Goal: Information Seeking & Learning: Learn about a topic

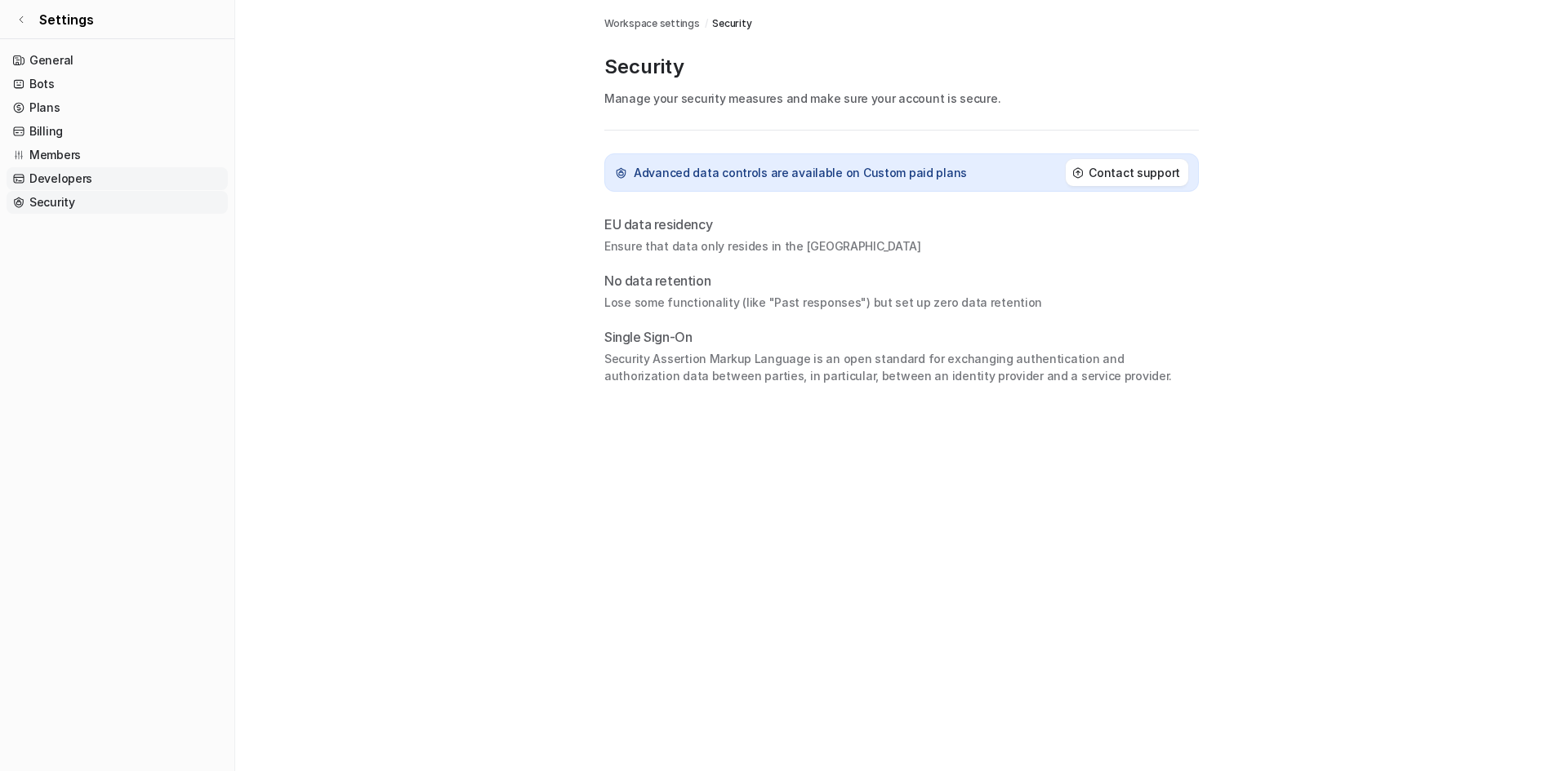
click at [50, 172] on link "Developers" at bounding box center [117, 179] width 222 height 23
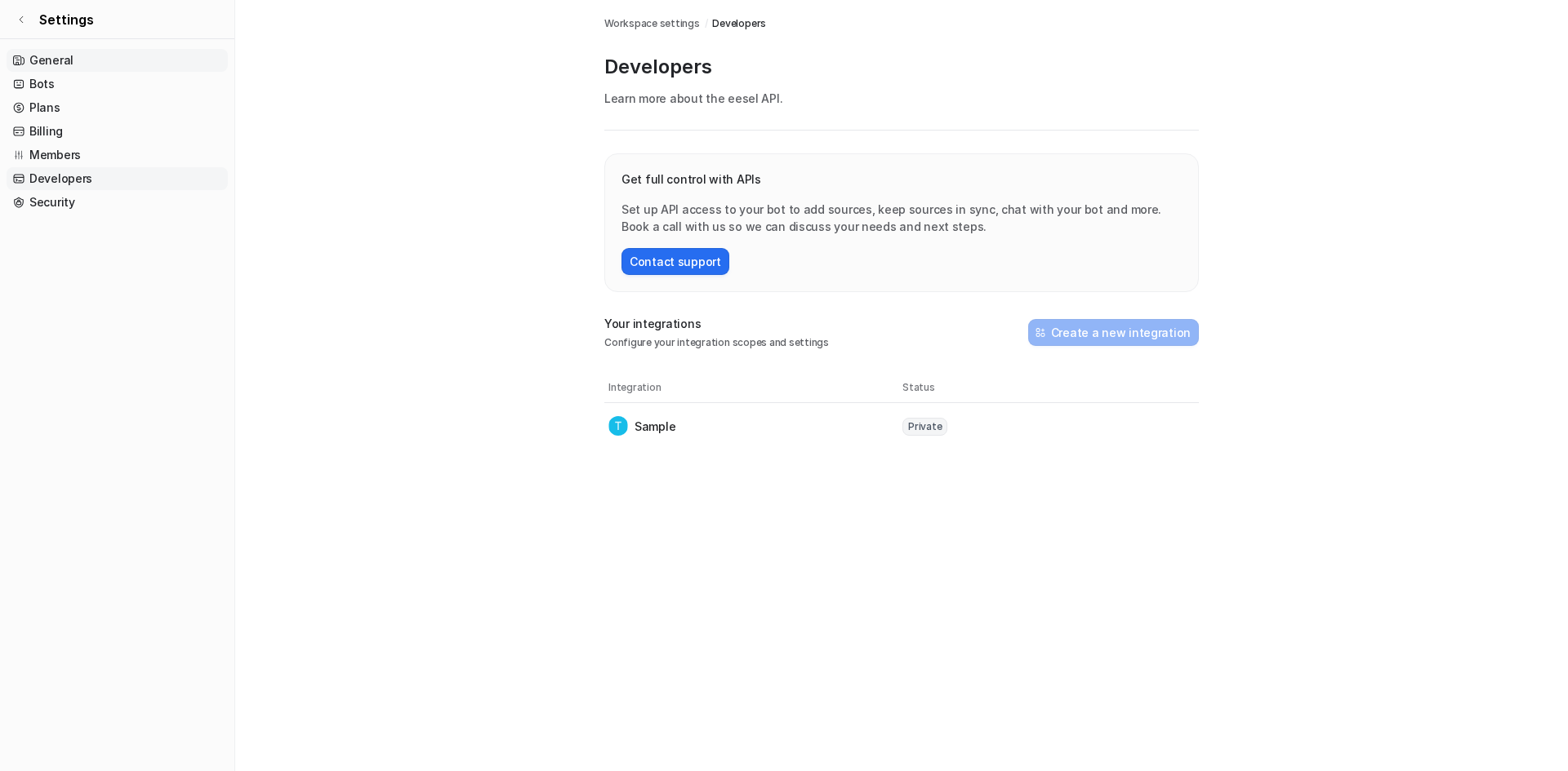
click at [57, 57] on link "General" at bounding box center [117, 60] width 222 height 23
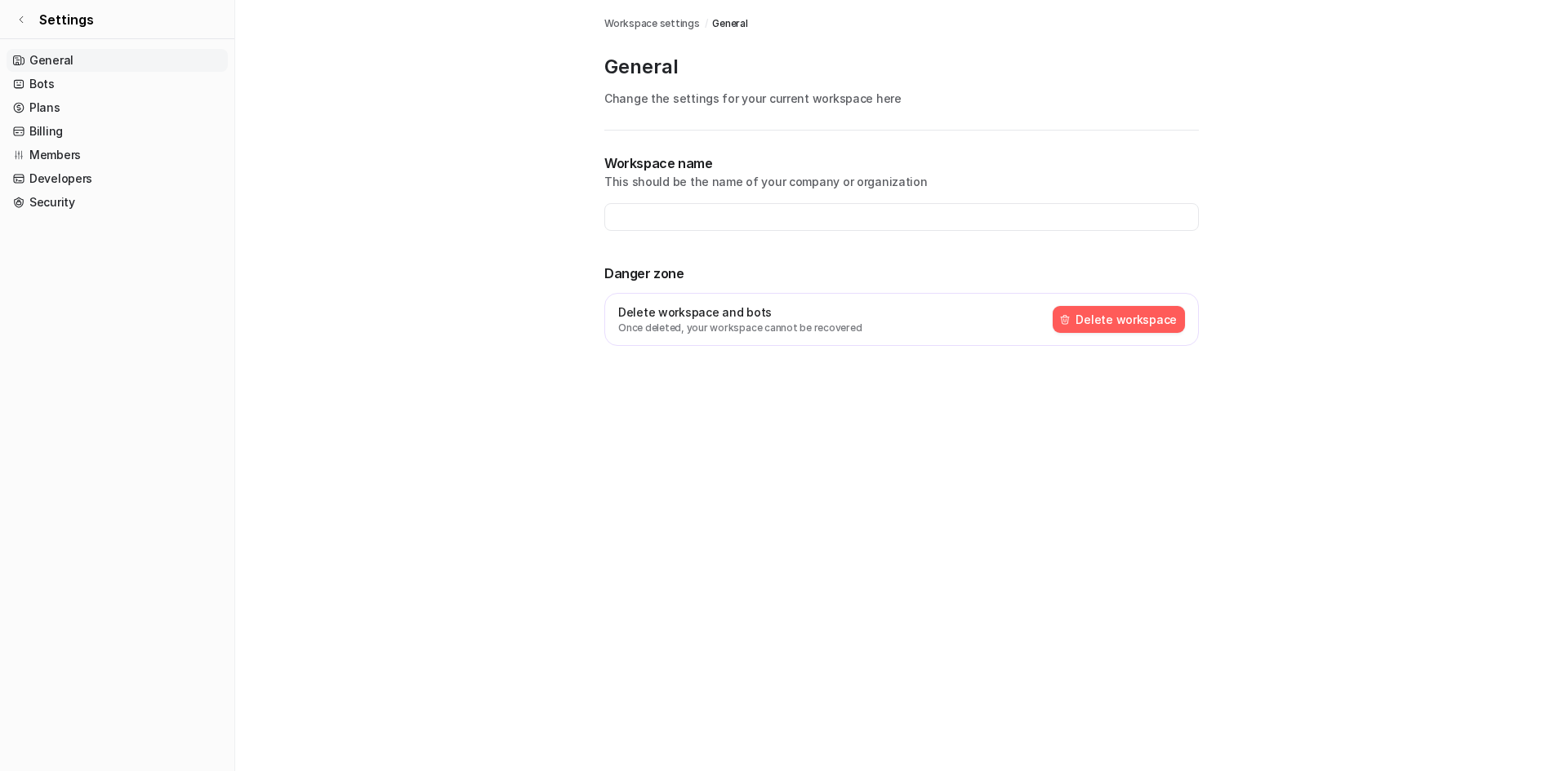
type input "**********"
click at [40, 87] on link "Bots" at bounding box center [117, 84] width 222 height 23
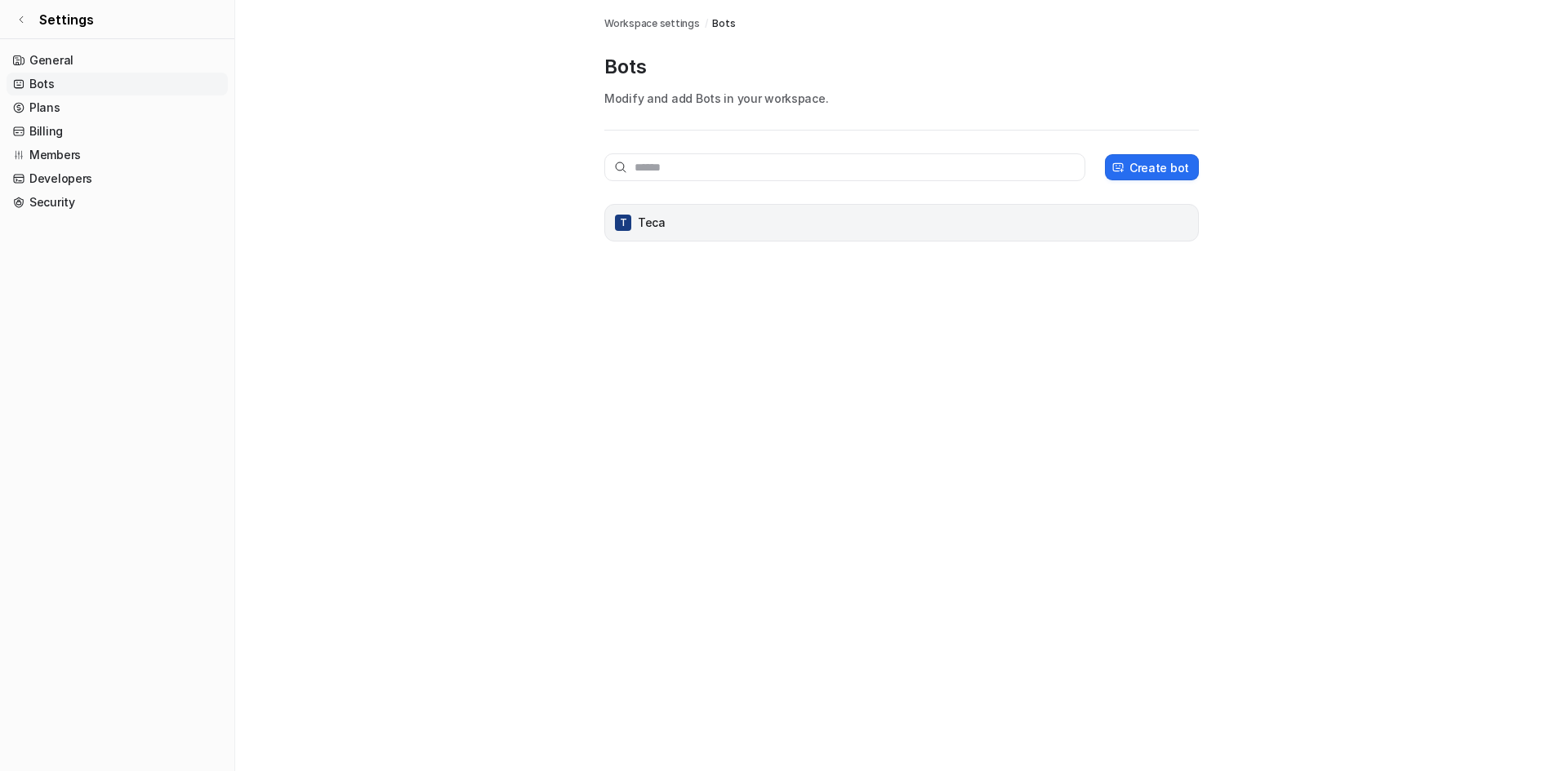
click at [674, 224] on div "T Teca" at bounding box center [901, 222] width 580 height 23
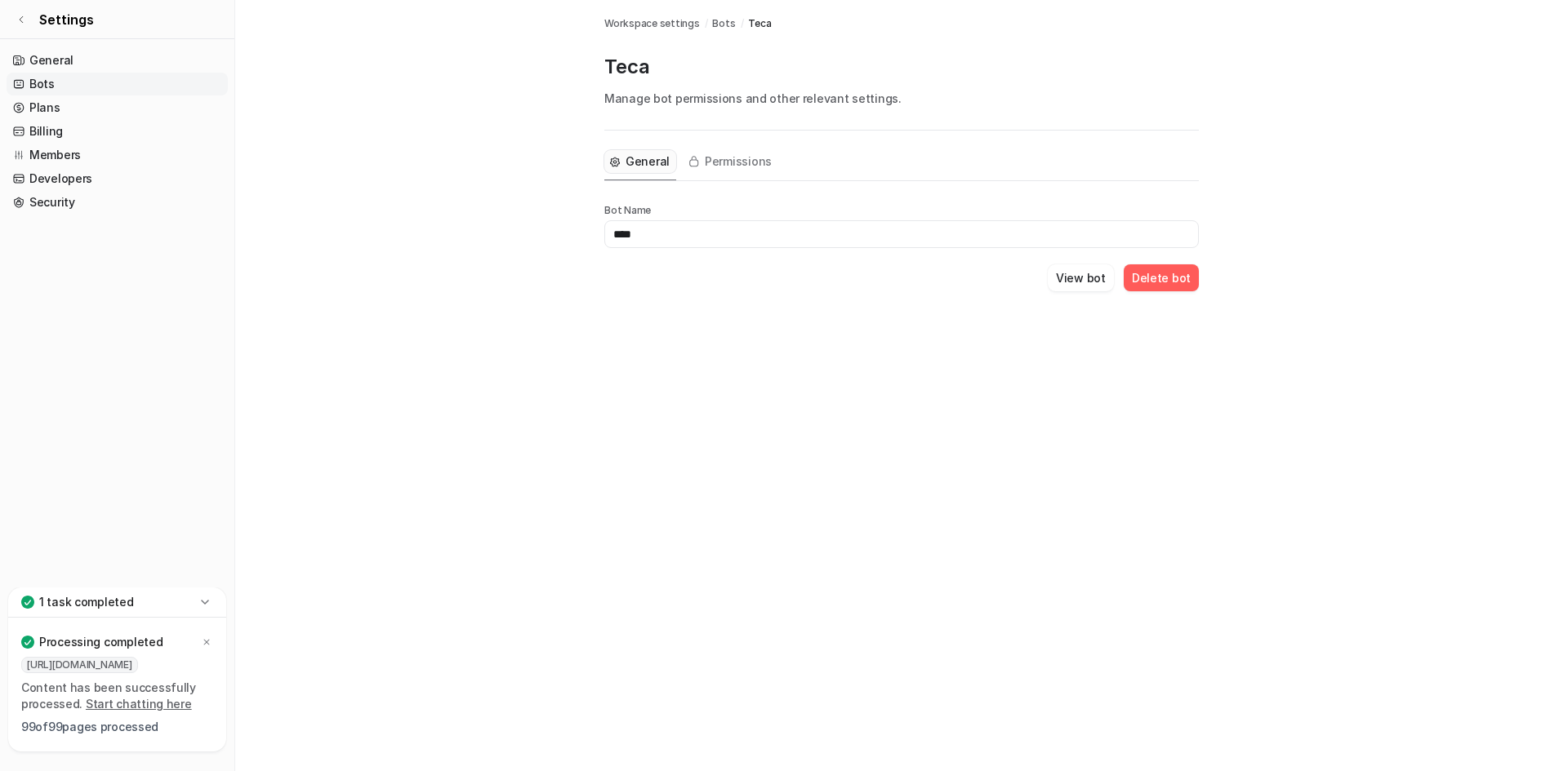
click at [657, 231] on input "****" at bounding box center [901, 234] width 595 height 27
type input "***"
click at [760, 347] on div "Bots Workspace settings / Bots / Teca Teca Manage bot permissions and other rel…" at bounding box center [784, 386] width 1568 height 771
click at [189, 609] on div "1 task completed" at bounding box center [117, 603] width 218 height 30
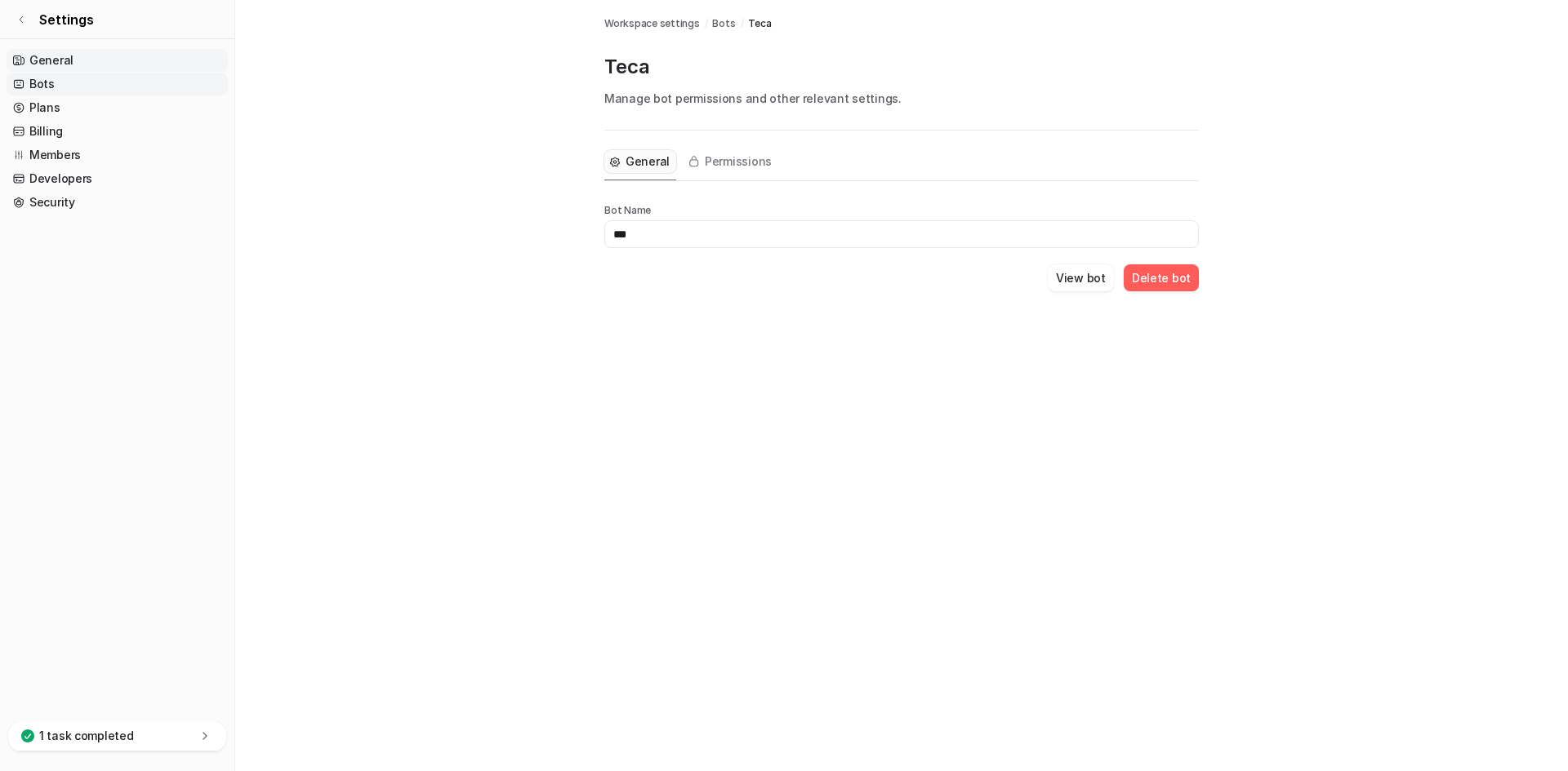
click at [34, 63] on link "General" at bounding box center [117, 60] width 222 height 23
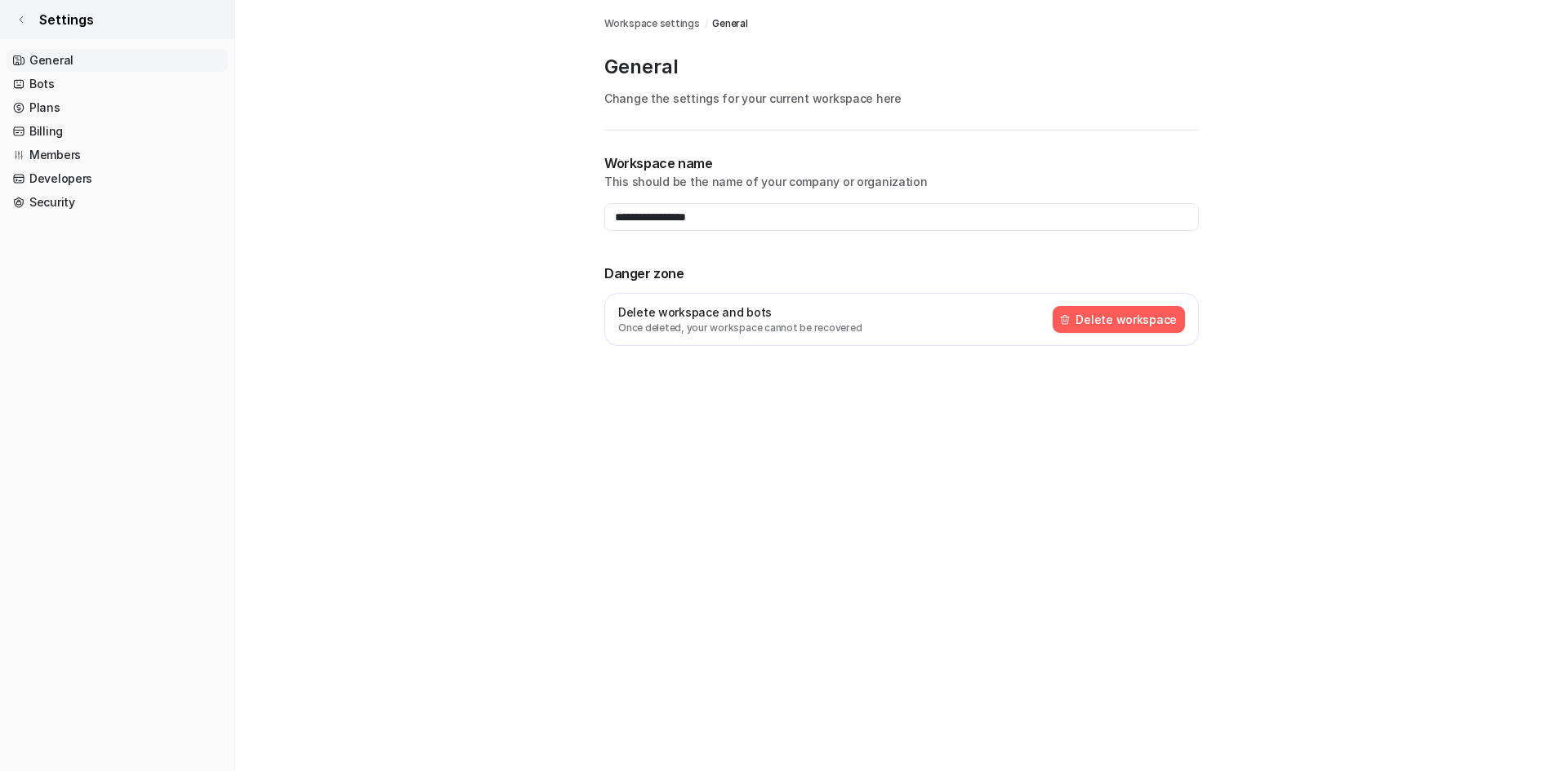
click at [15, 13] on link "Settings" at bounding box center [117, 20] width 235 height 40
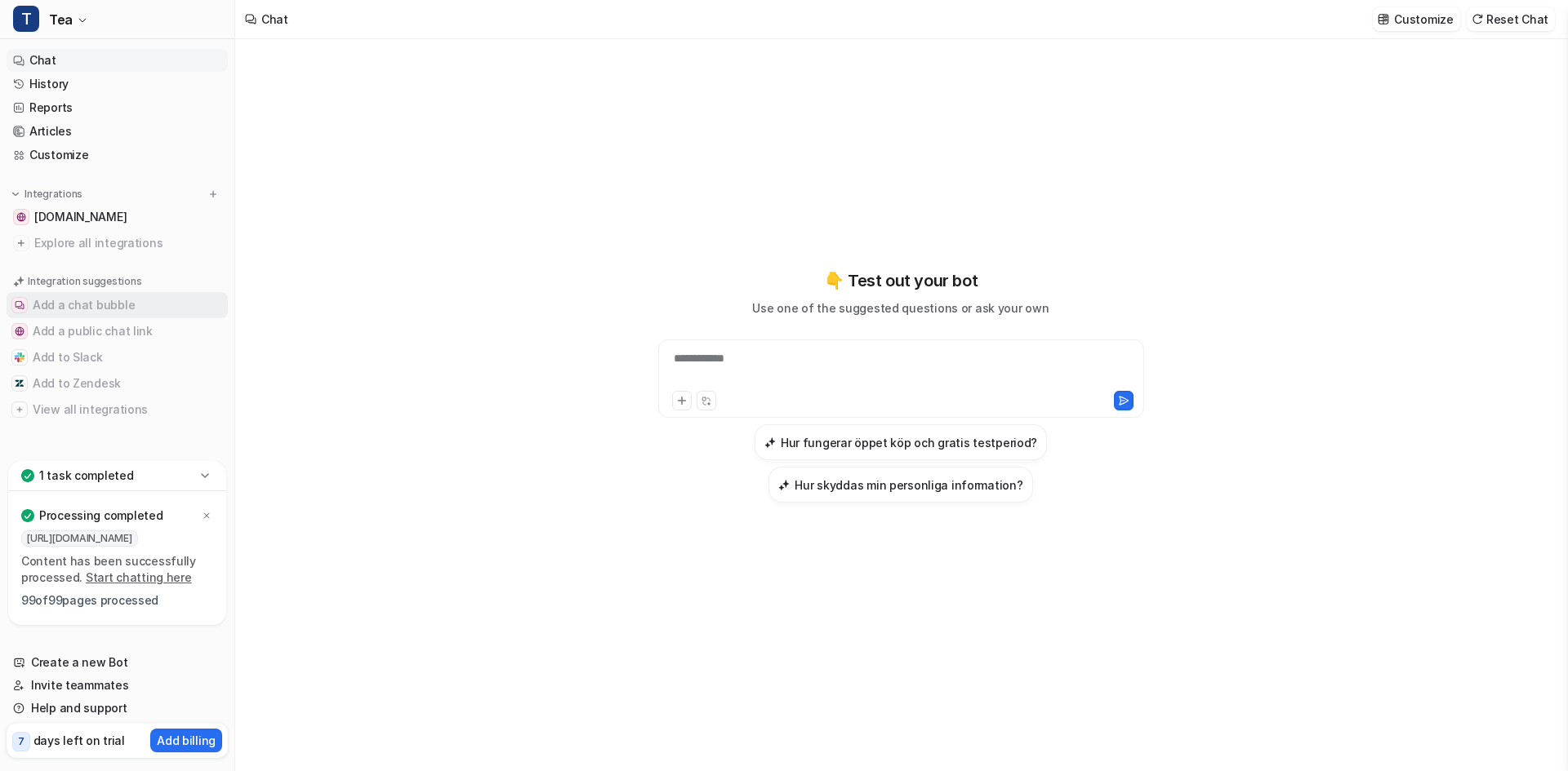
click at [96, 311] on button "Add a chat bubble" at bounding box center [117, 305] width 222 height 26
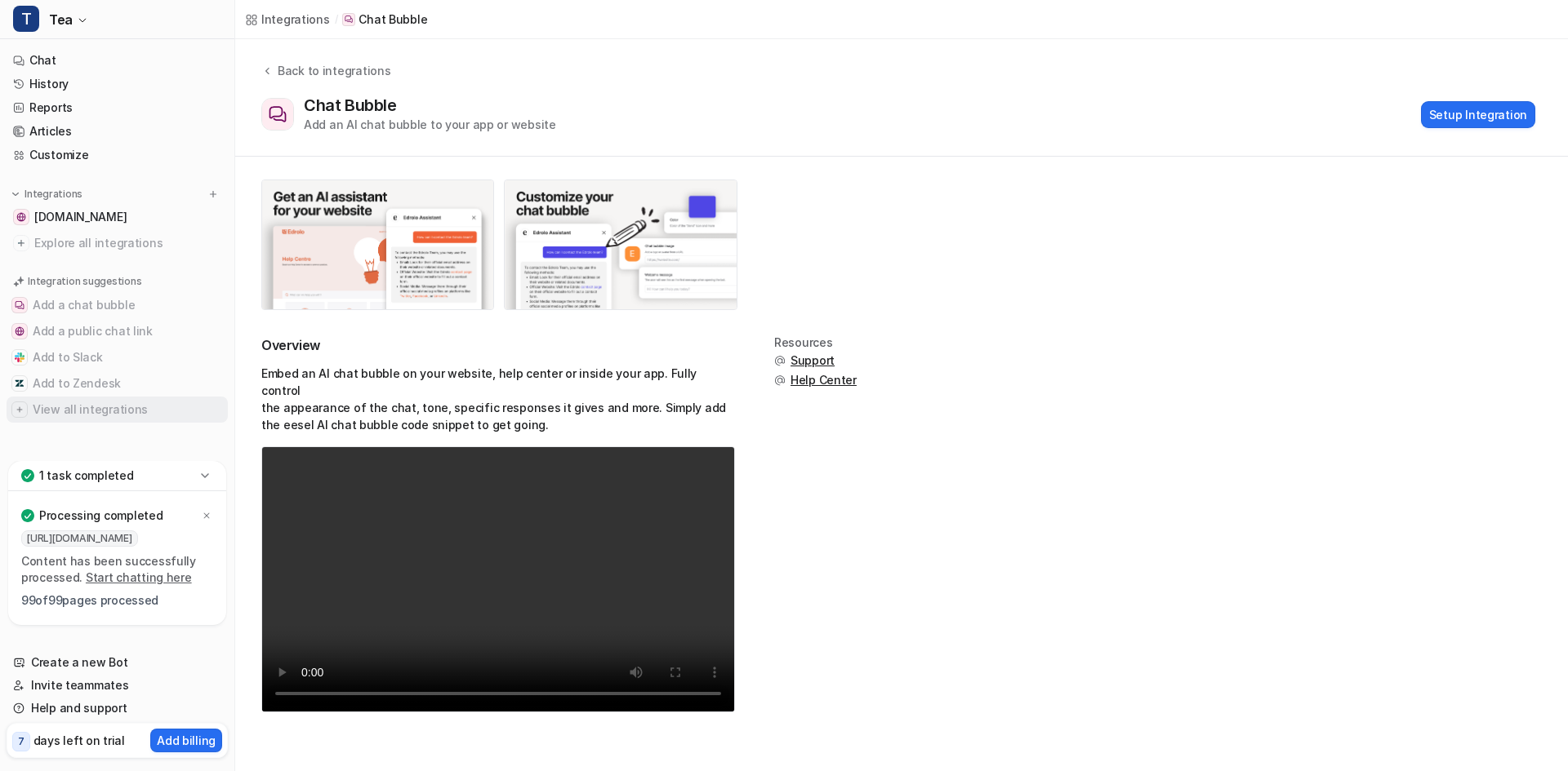
click at [16, 406] on img at bounding box center [20, 410] width 9 height 9
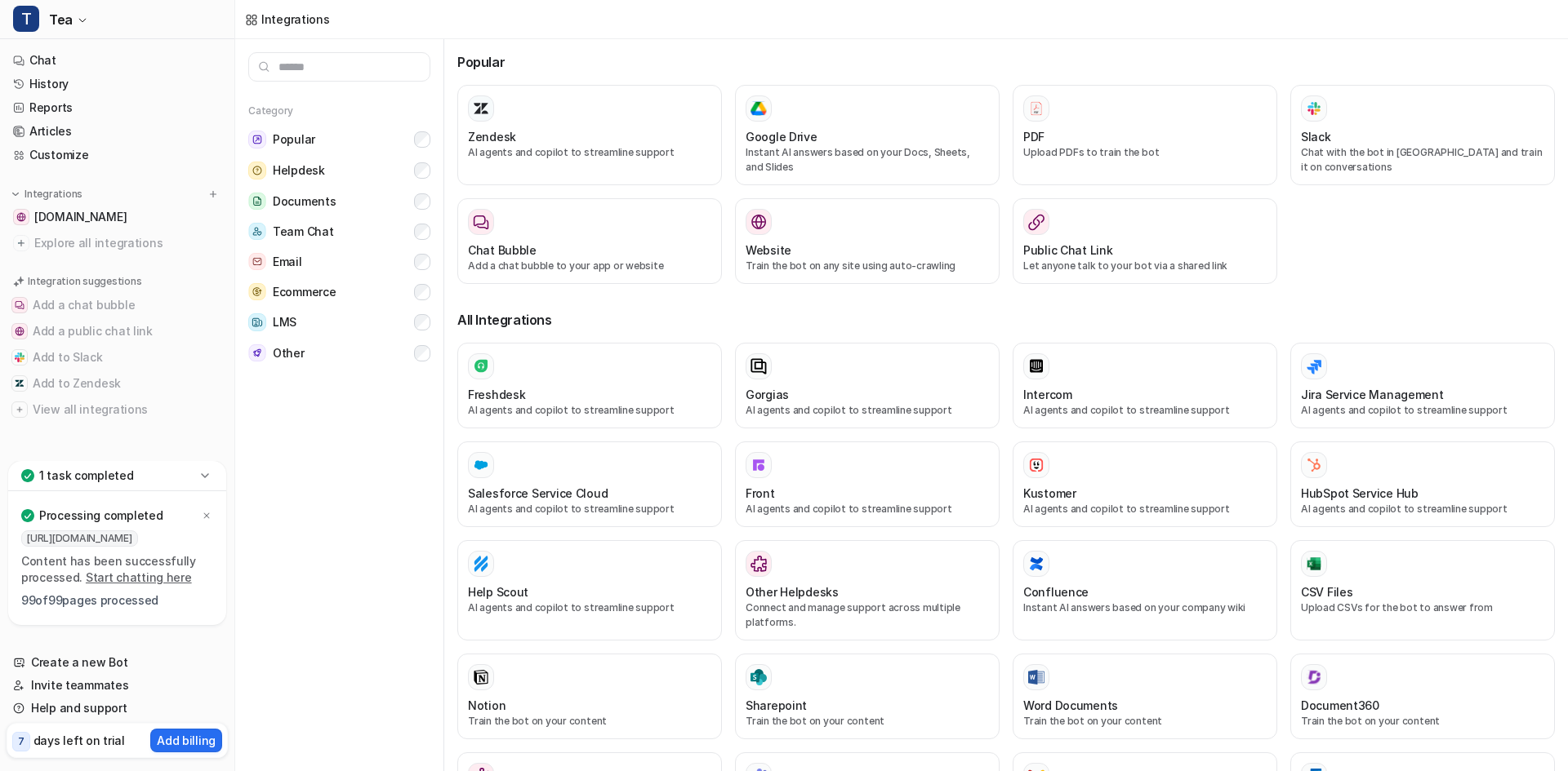
click at [86, 517] on p "Processing completed" at bounding box center [101, 516] width 124 height 16
click at [122, 474] on p "1 task completed" at bounding box center [87, 475] width 94 height 16
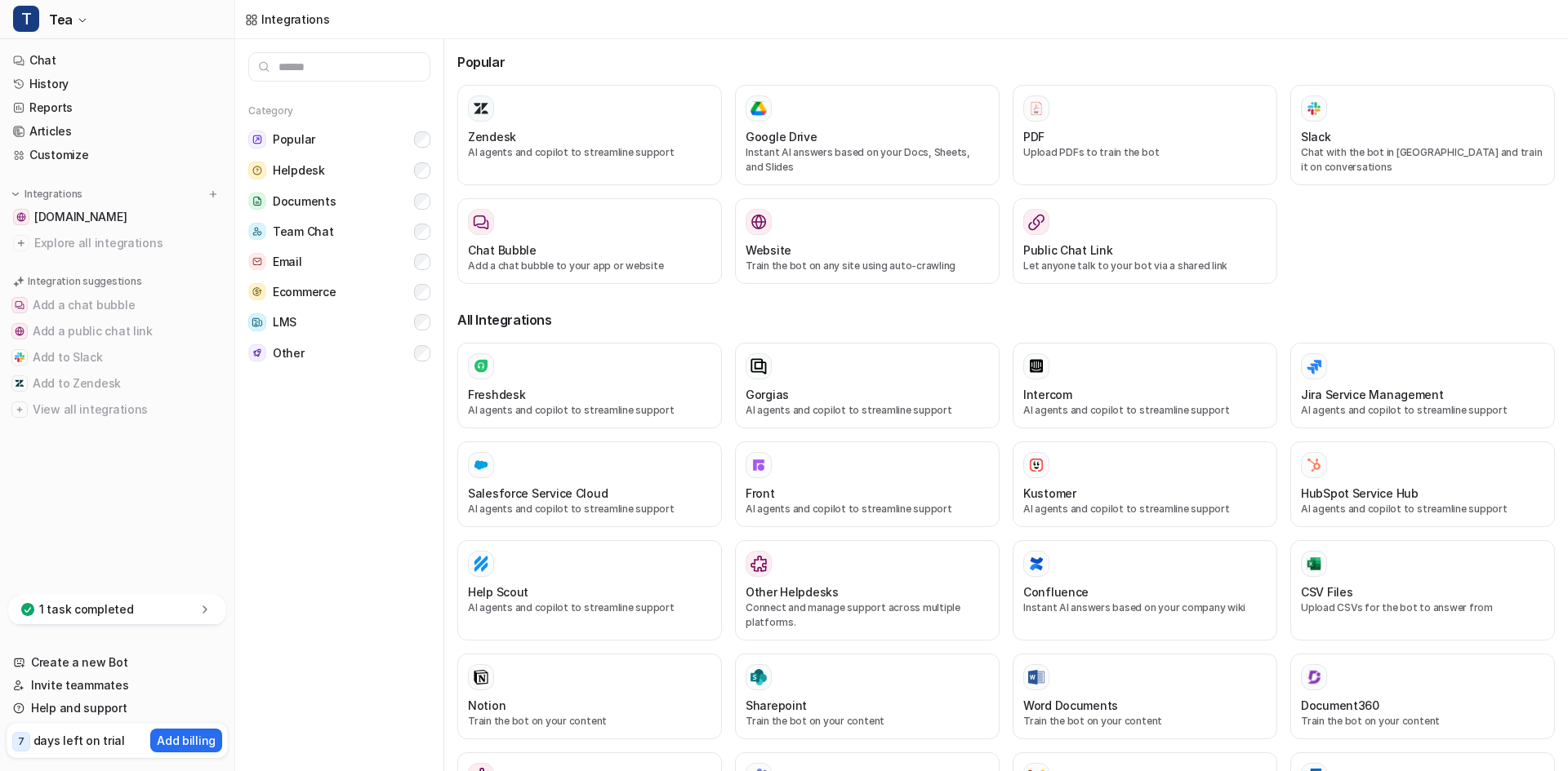
click at [96, 613] on p "1 task completed" at bounding box center [87, 609] width 94 height 16
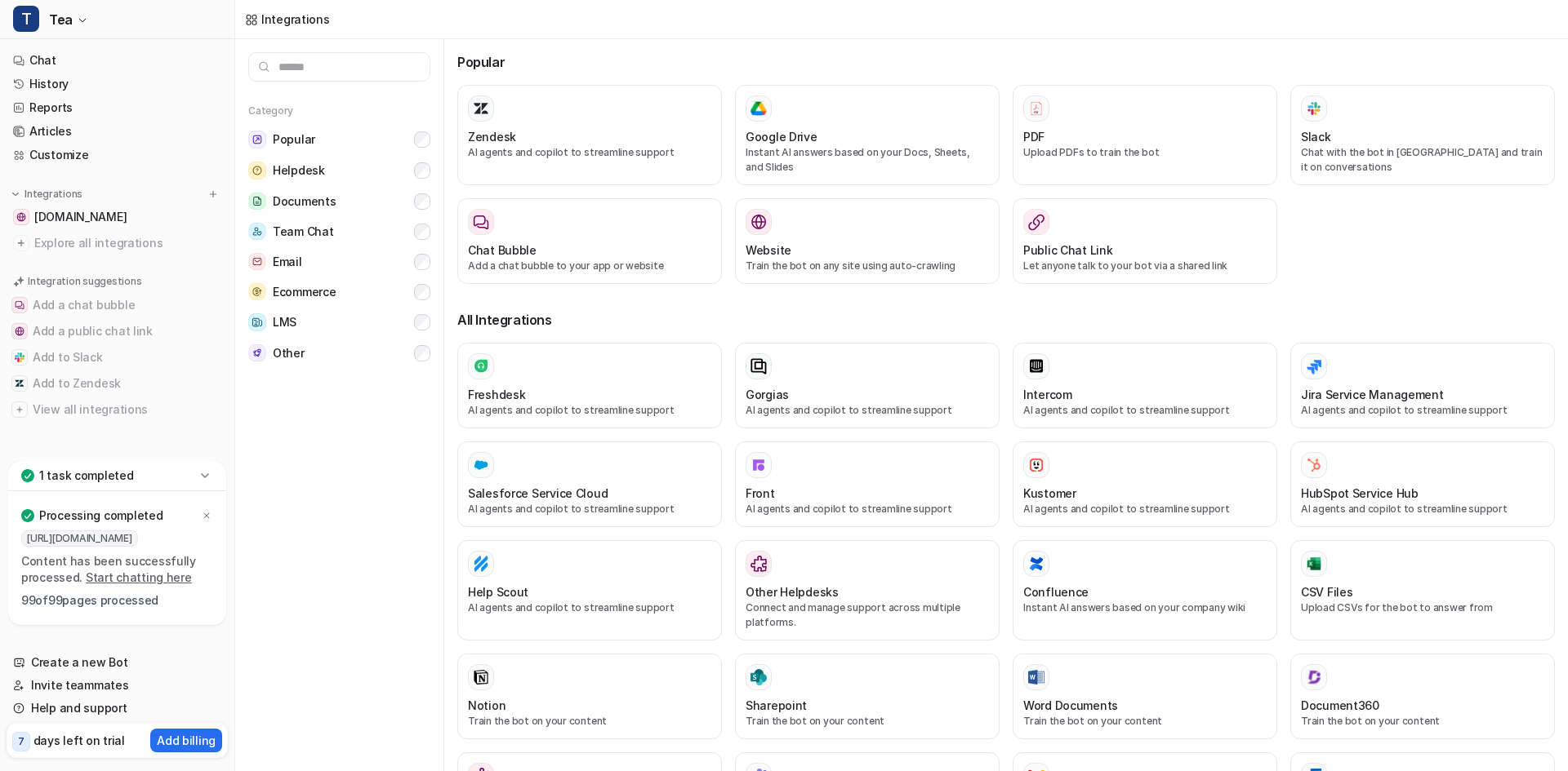
click at [131, 580] on link "Start chatting here" at bounding box center [139, 577] width 107 height 14
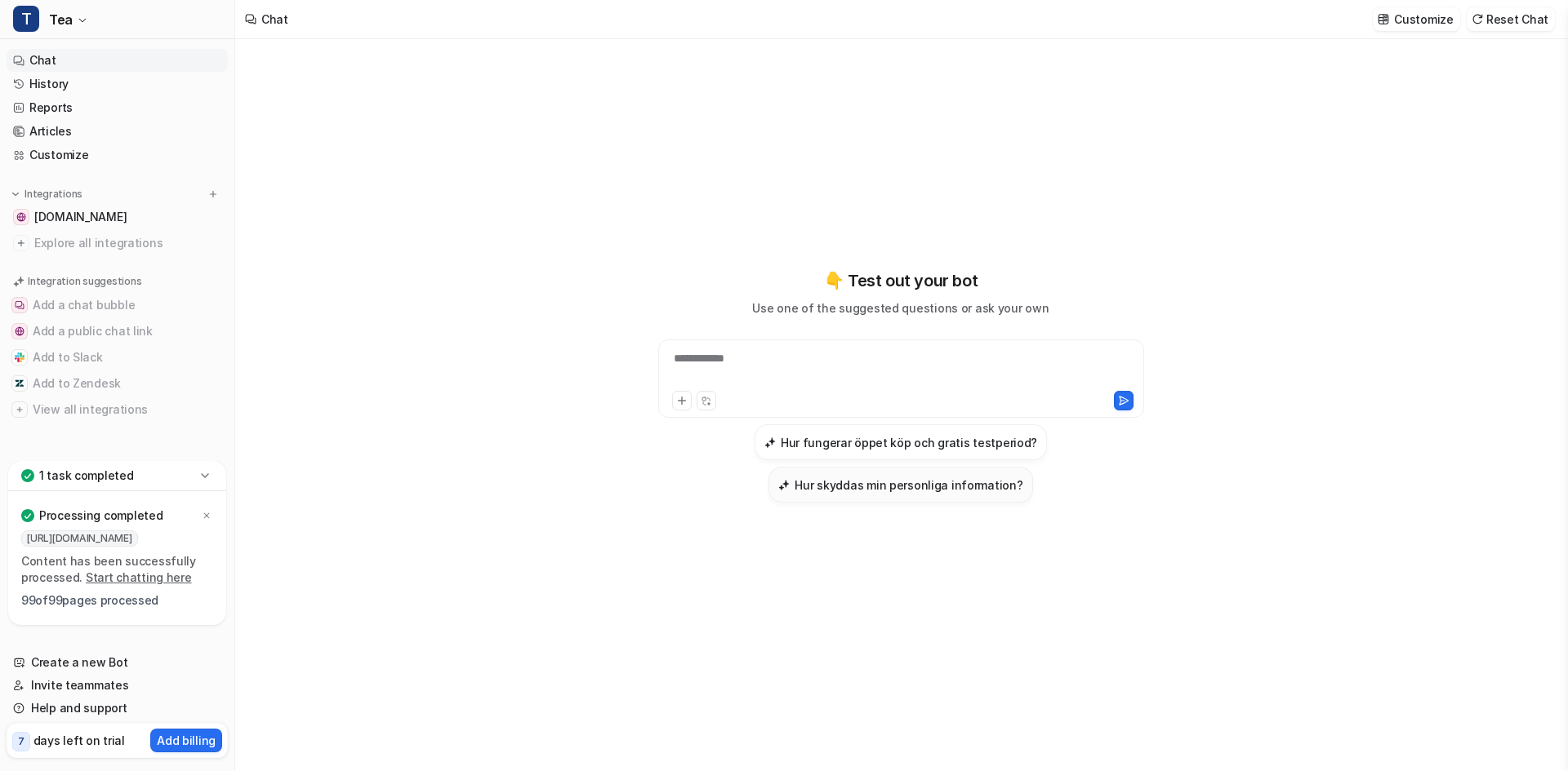
click at [940, 484] on h3 "Hur skyddas min personliga information?" at bounding box center [909, 485] width 228 height 17
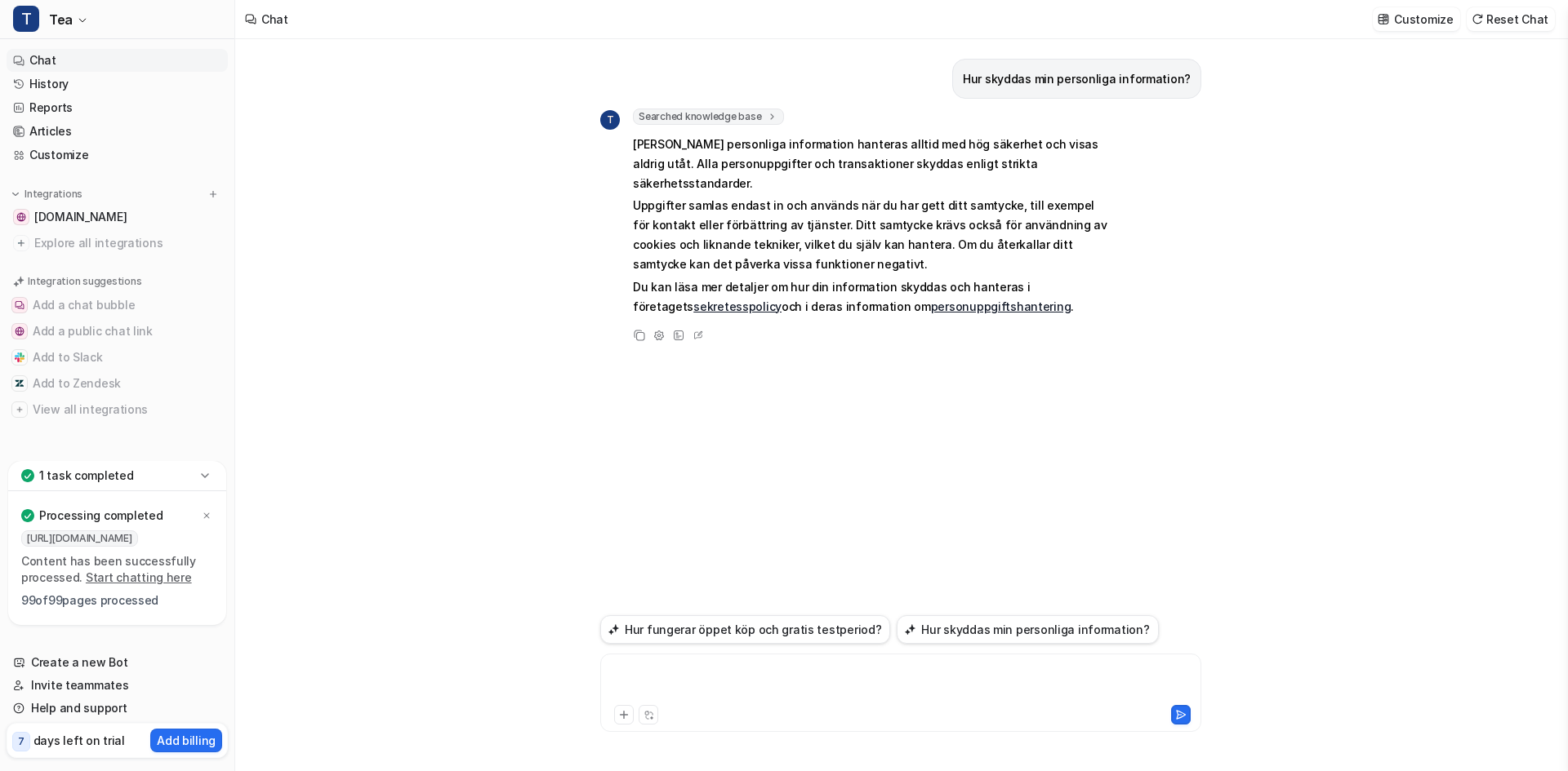
click at [692, 667] on div at bounding box center [900, 683] width 593 height 38
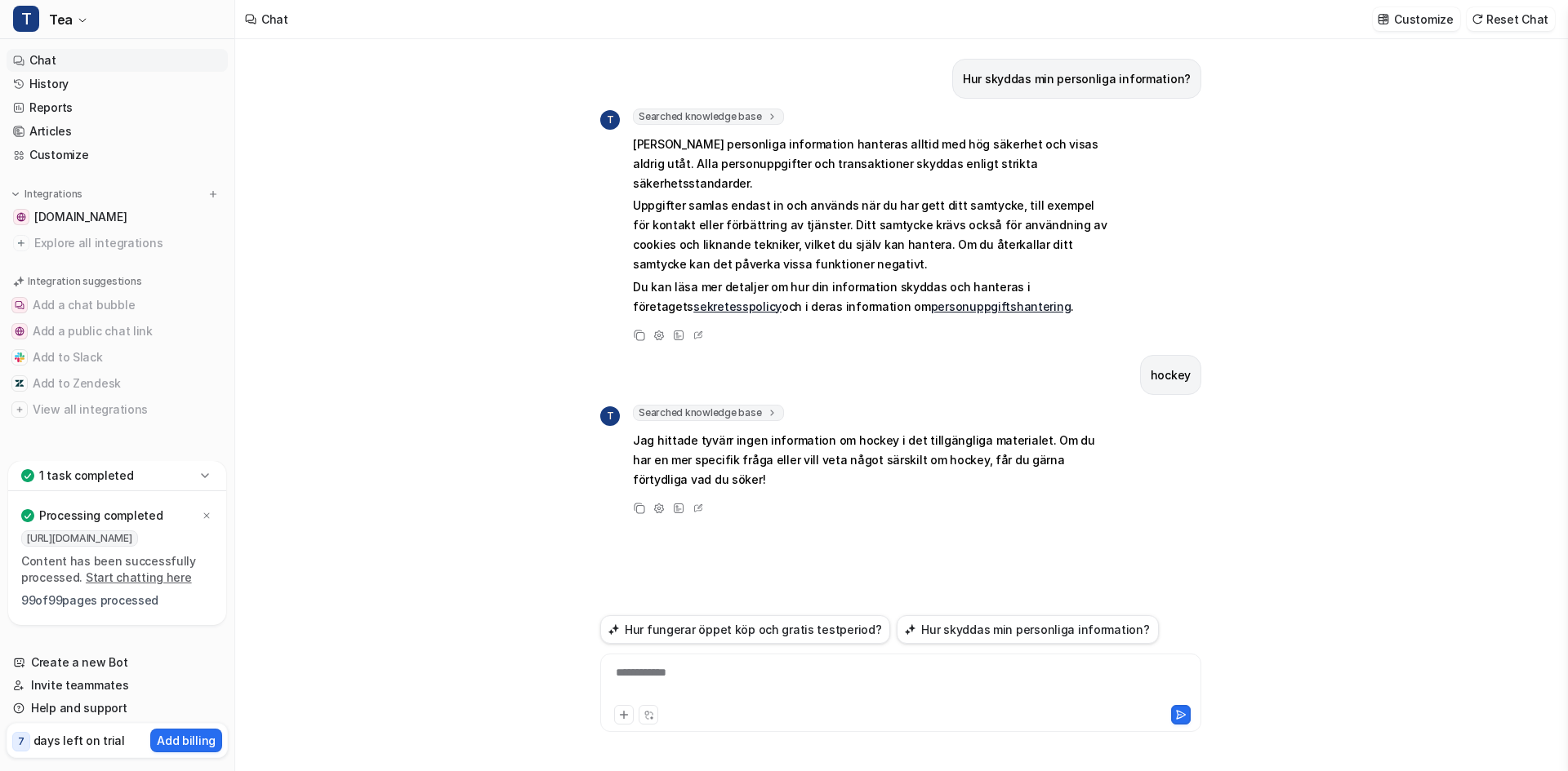
click at [707, 681] on div "**********" at bounding box center [900, 683] width 593 height 38
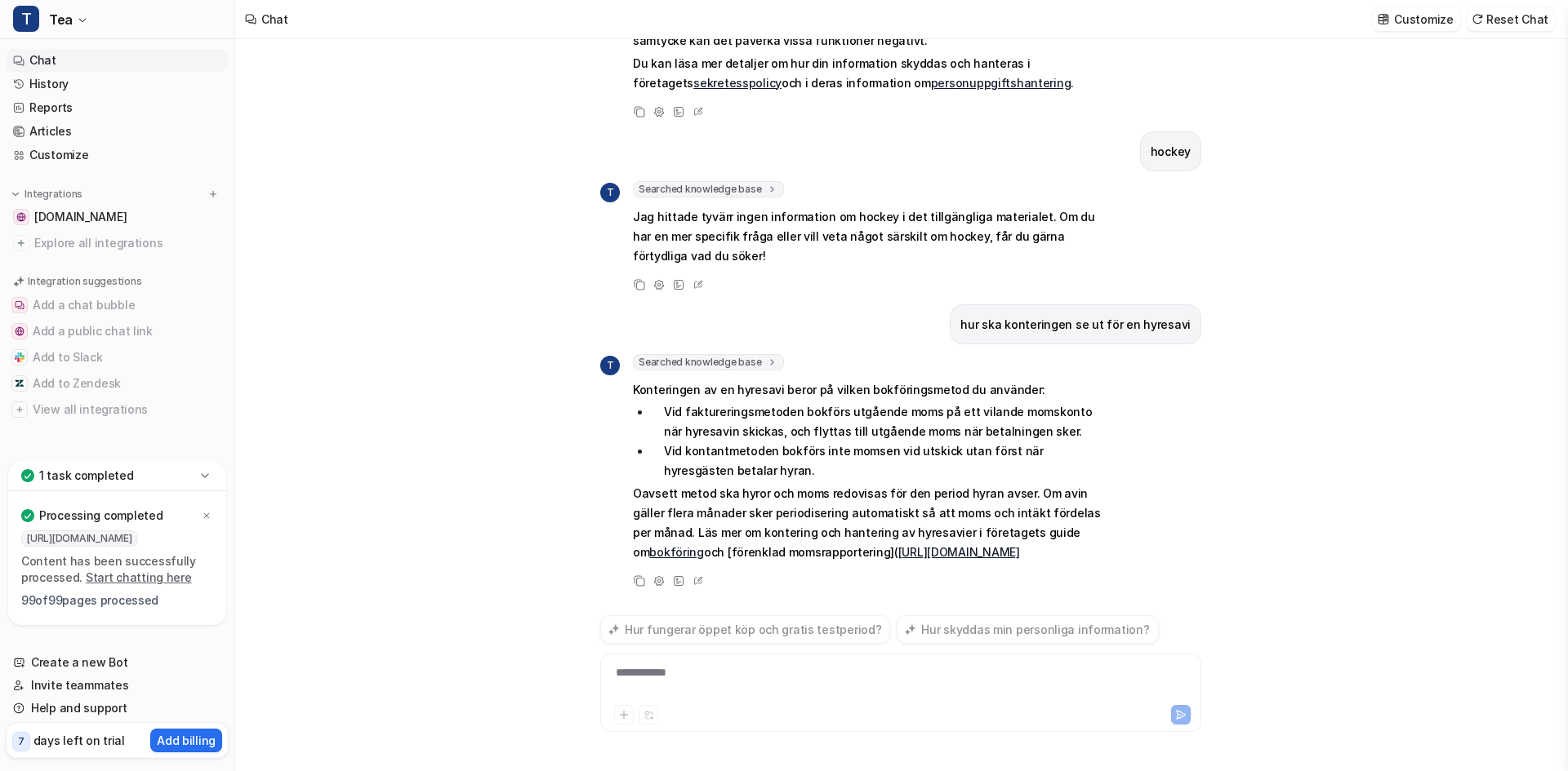
scroll to position [205, 0]
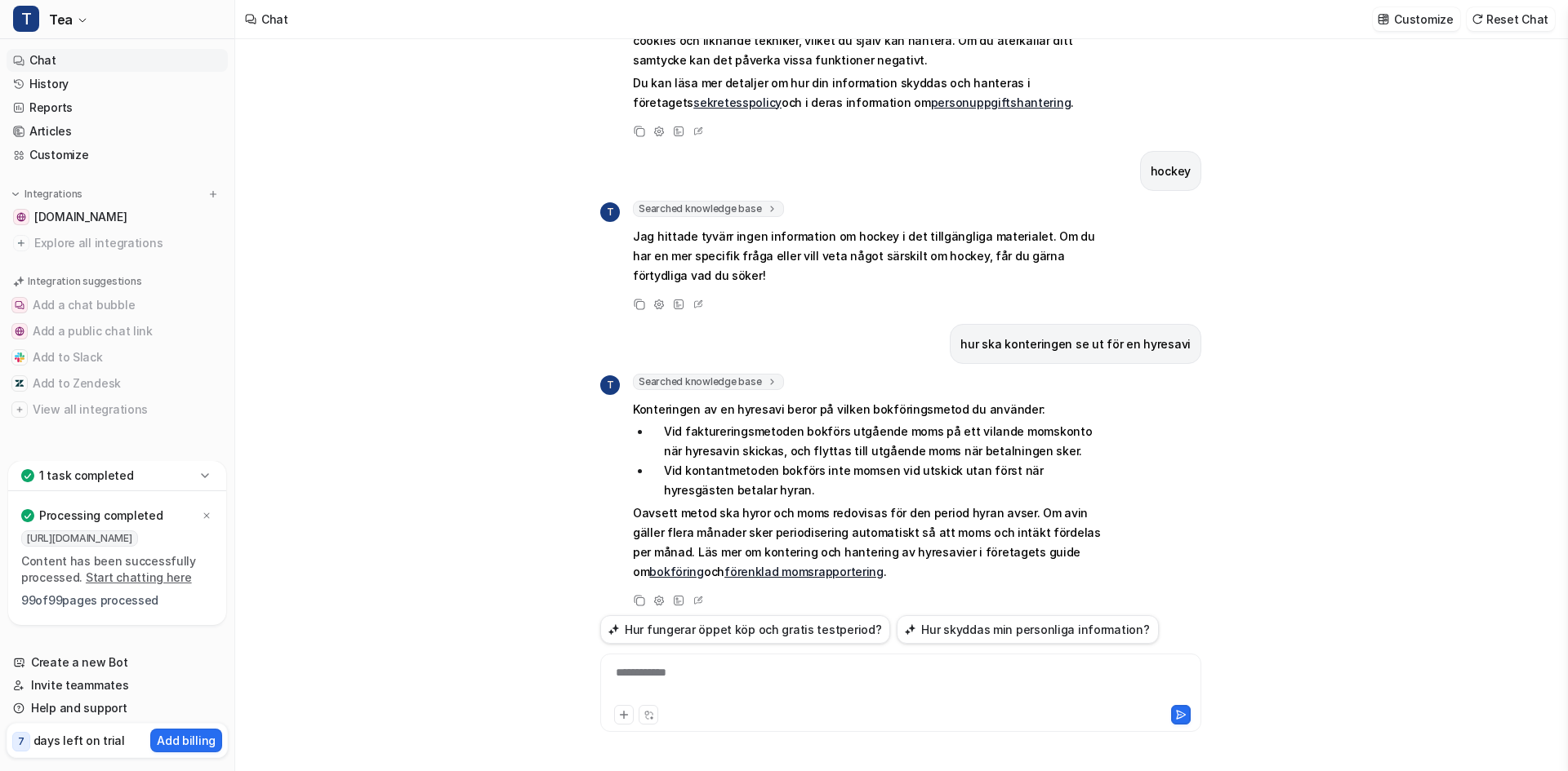
click at [727, 565] on link "förenklad momsrapportering" at bounding box center [803, 571] width 159 height 14
click at [679, 671] on div at bounding box center [900, 683] width 593 height 38
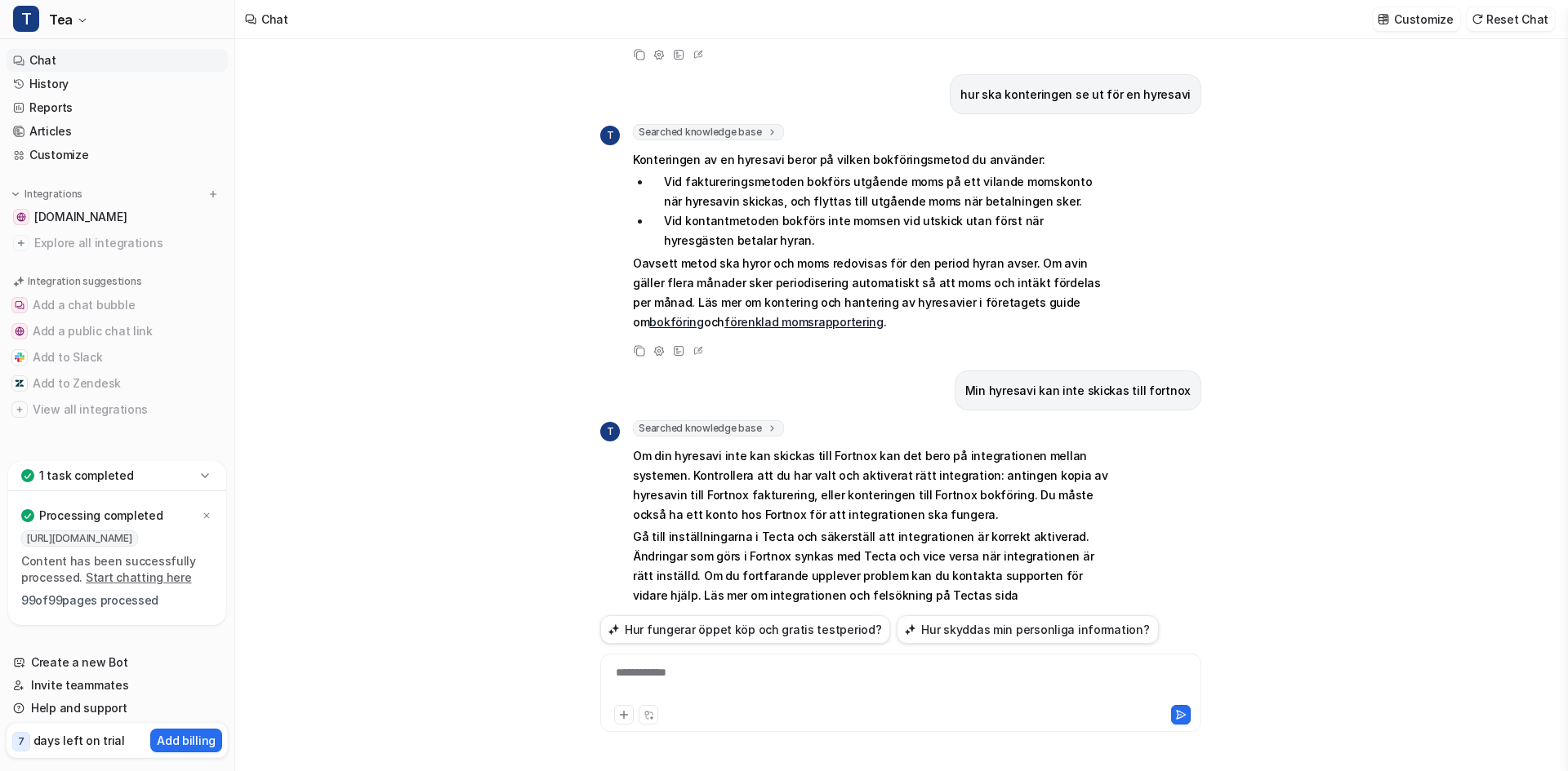
scroll to position [479, 0]
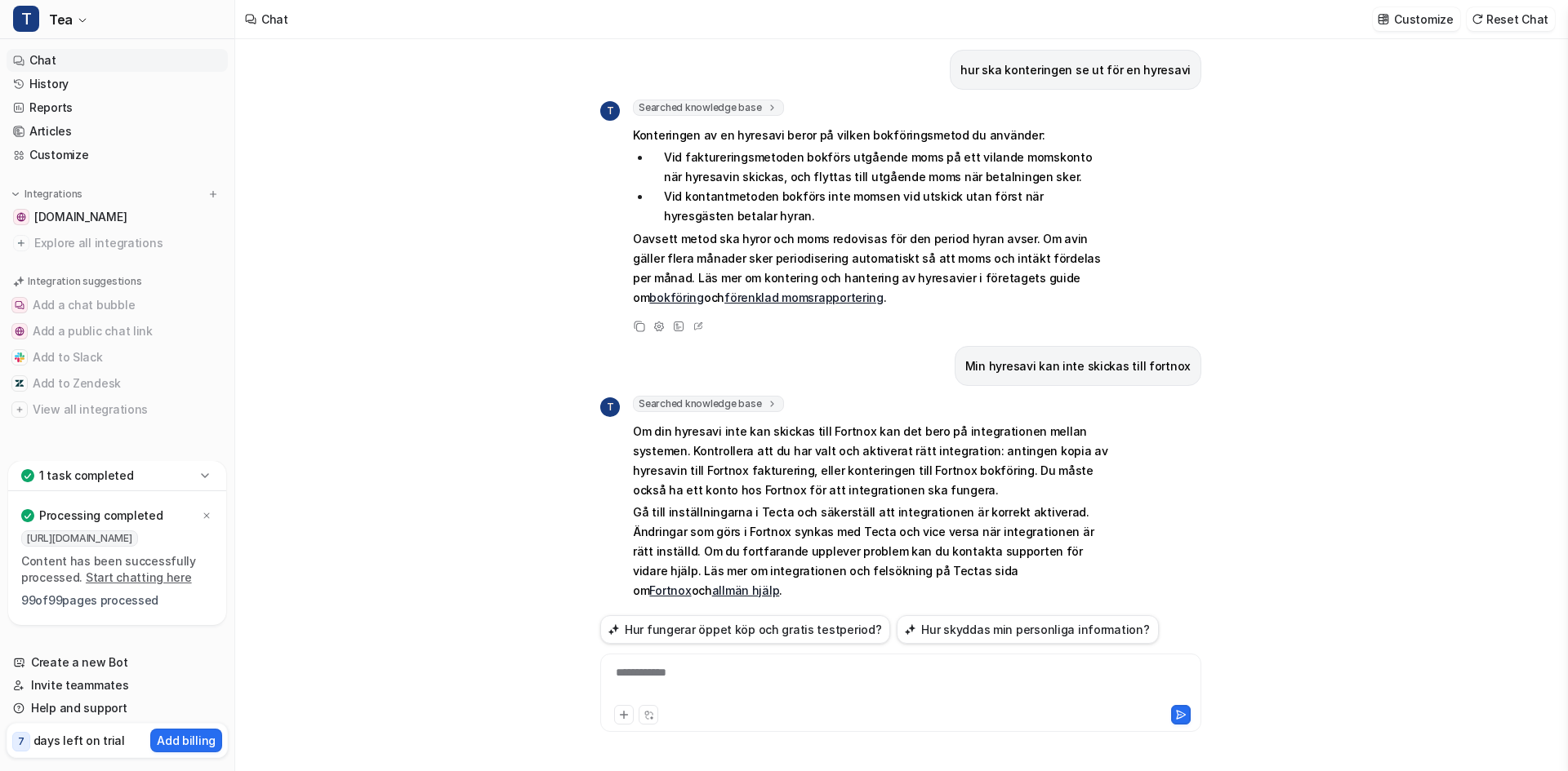
click at [698, 610] on icon at bounding box center [698, 620] width 16 height 22
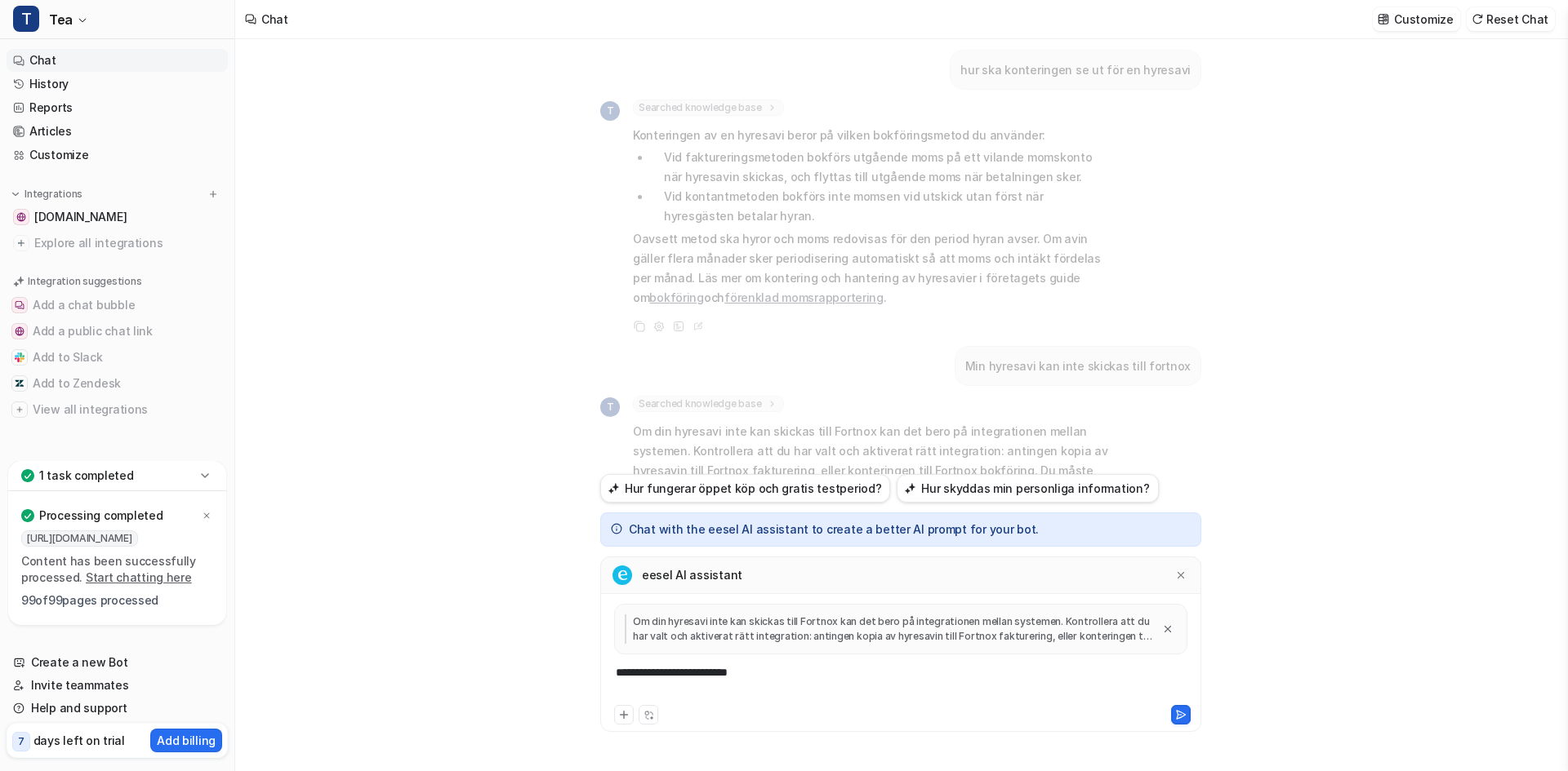
click at [706, 631] on p "Om din hyresavi inte kan skickas till Fortnox kan det bero på integrationen mel…" at bounding box center [888, 629] width 527 height 29
click at [1037, 613] on div "Om din hyresavi inte kan skickas till Fortnox kan det bero på integrationen mel…" at bounding box center [900, 630] width 573 height 51
click at [716, 681] on div "**********" at bounding box center [900, 683] width 593 height 38
click at [701, 668] on div "**********" at bounding box center [900, 683] width 593 height 38
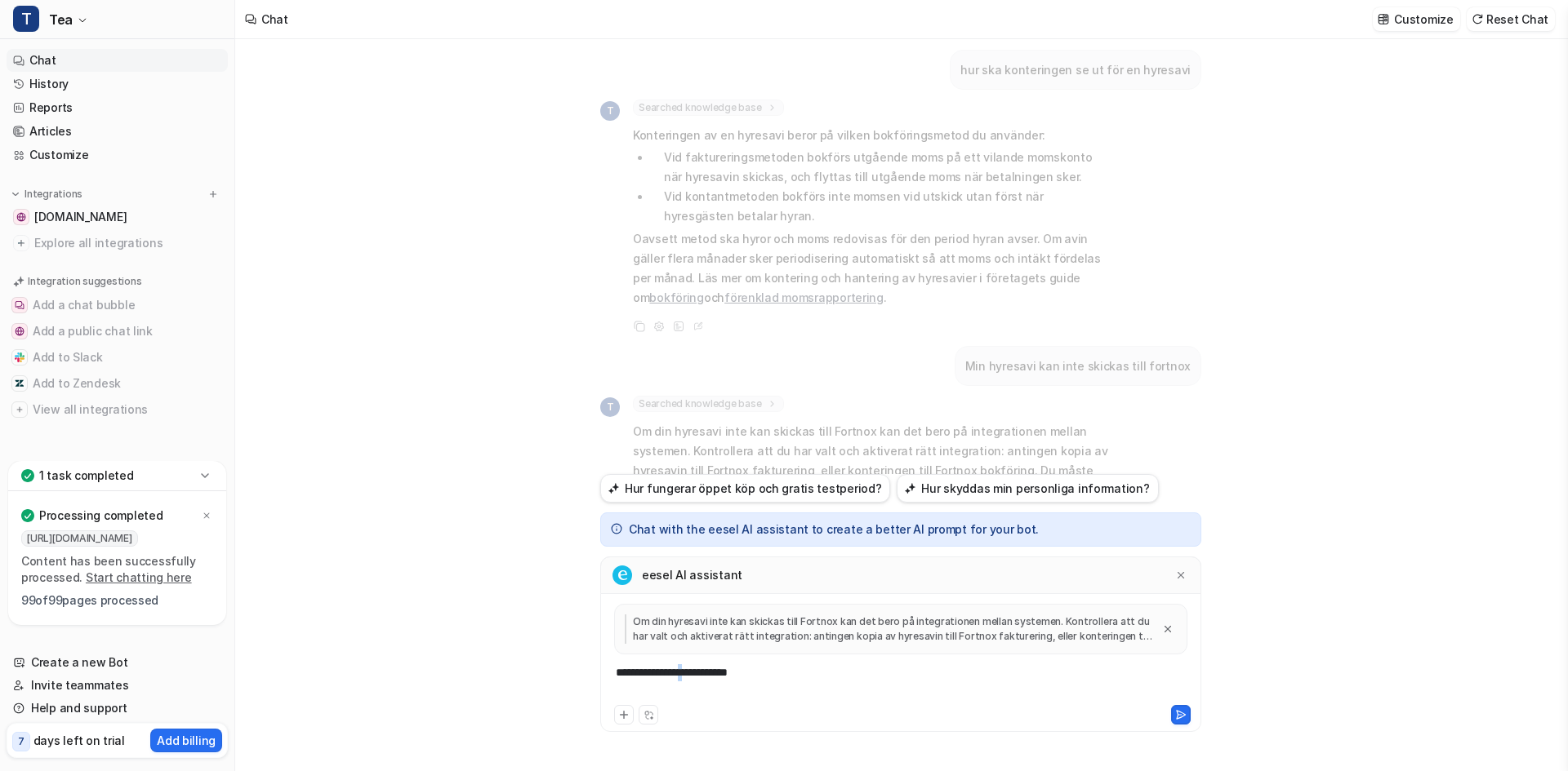
click at [701, 668] on div "**********" at bounding box center [900, 683] width 593 height 38
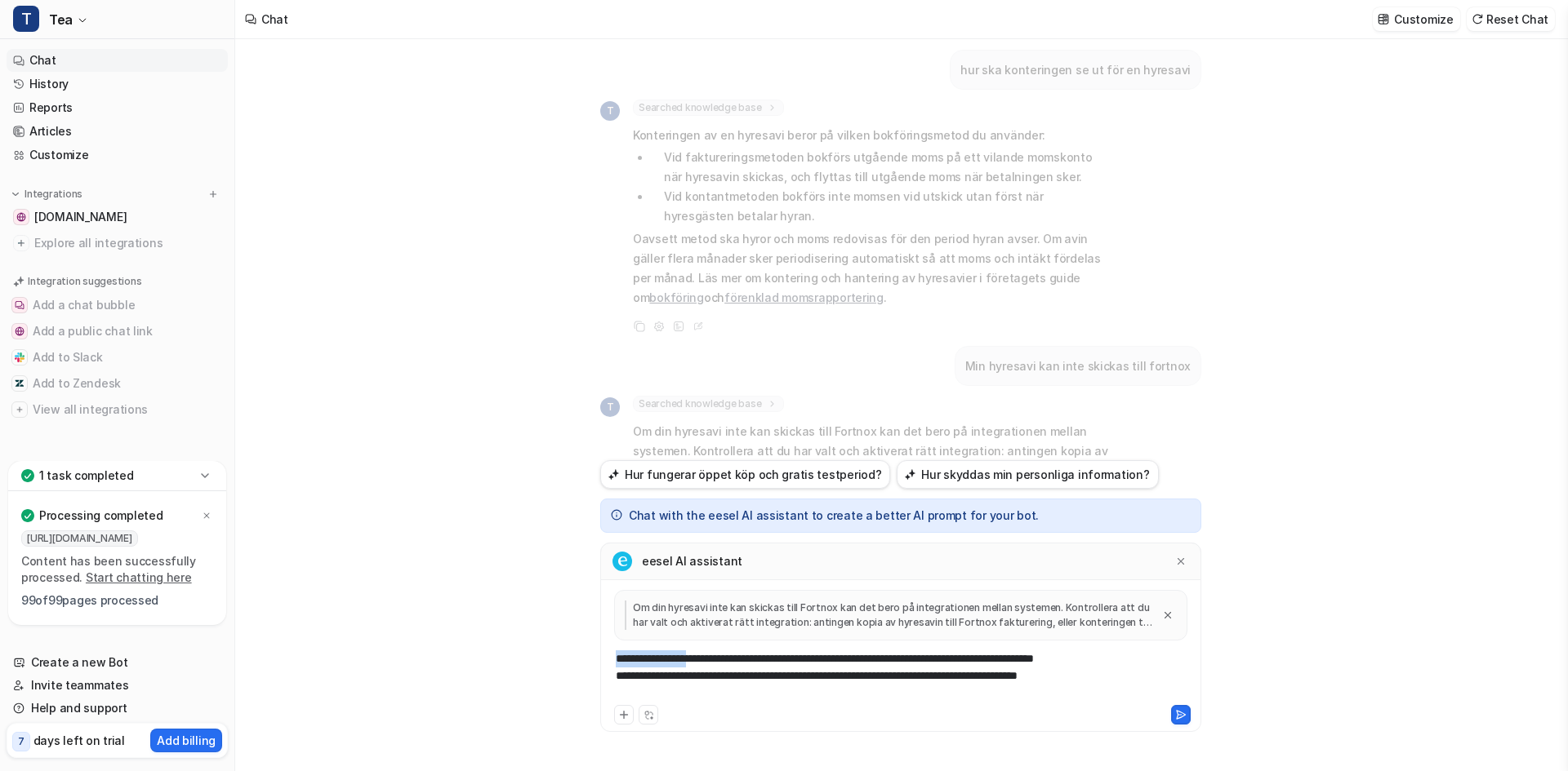
drag, startPoint x: 699, startPoint y: 658, endPoint x: 520, endPoint y: 647, distance: 179.3
click at [520, 647] on div "Hur skyddas min personliga information? T Searched knowledge base search_querie…" at bounding box center [900, 405] width 1331 height 732
click at [1185, 703] on div at bounding box center [900, 714] width 593 height 23
click at [1180, 714] on icon at bounding box center [1180, 715] width 11 height 11
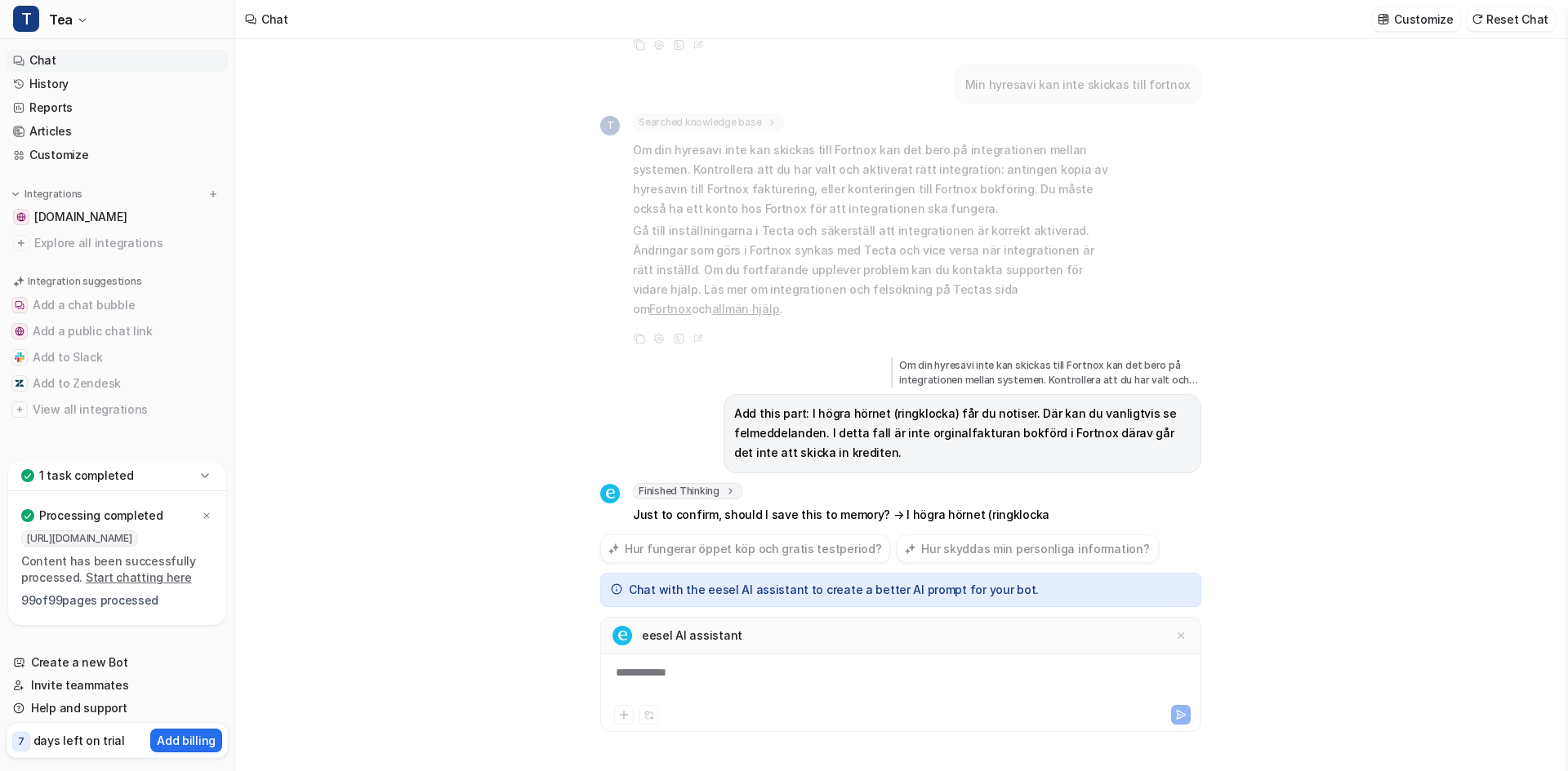
scroll to position [799, 0]
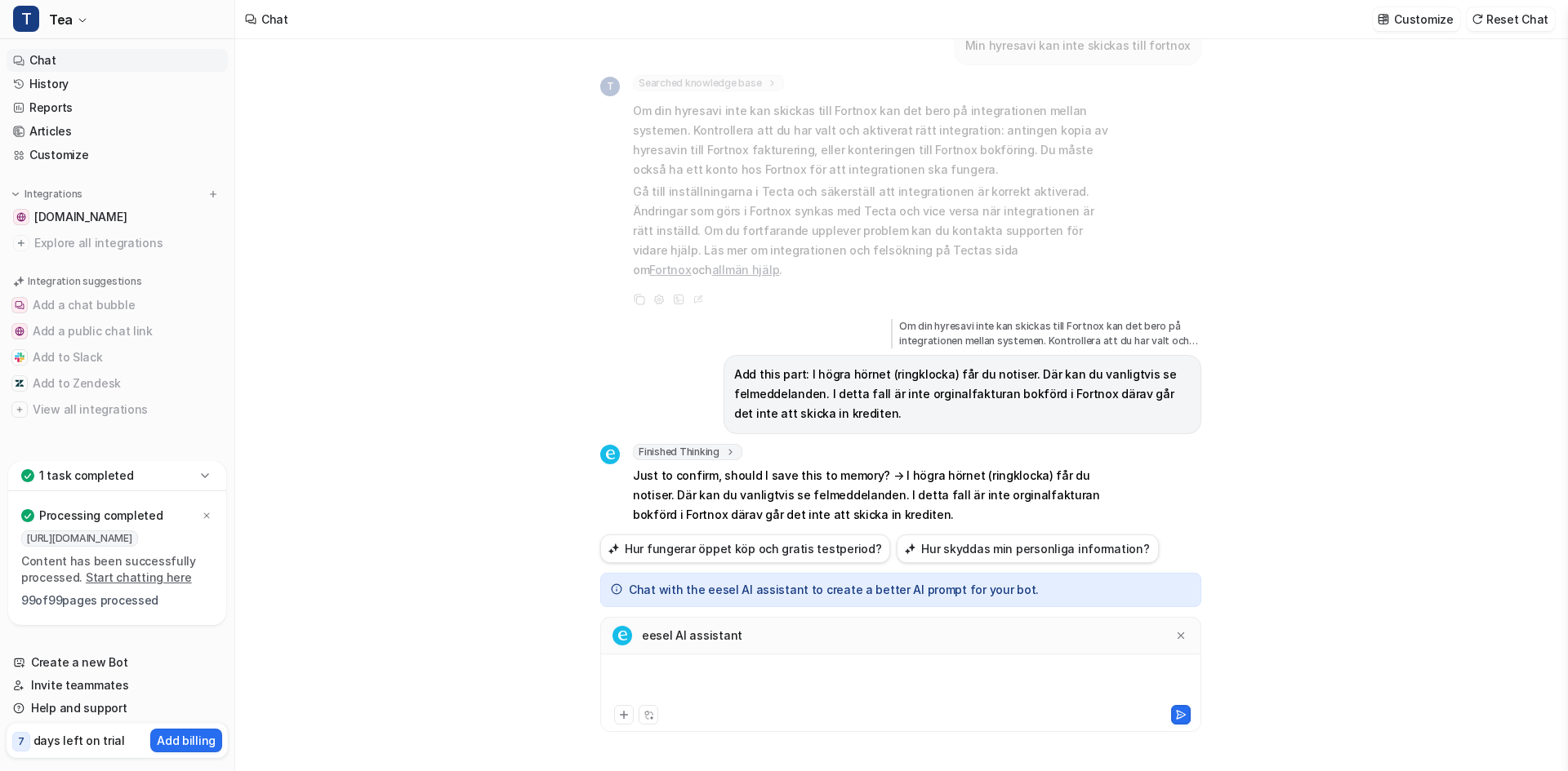
click at [658, 667] on div at bounding box center [900, 683] width 593 height 38
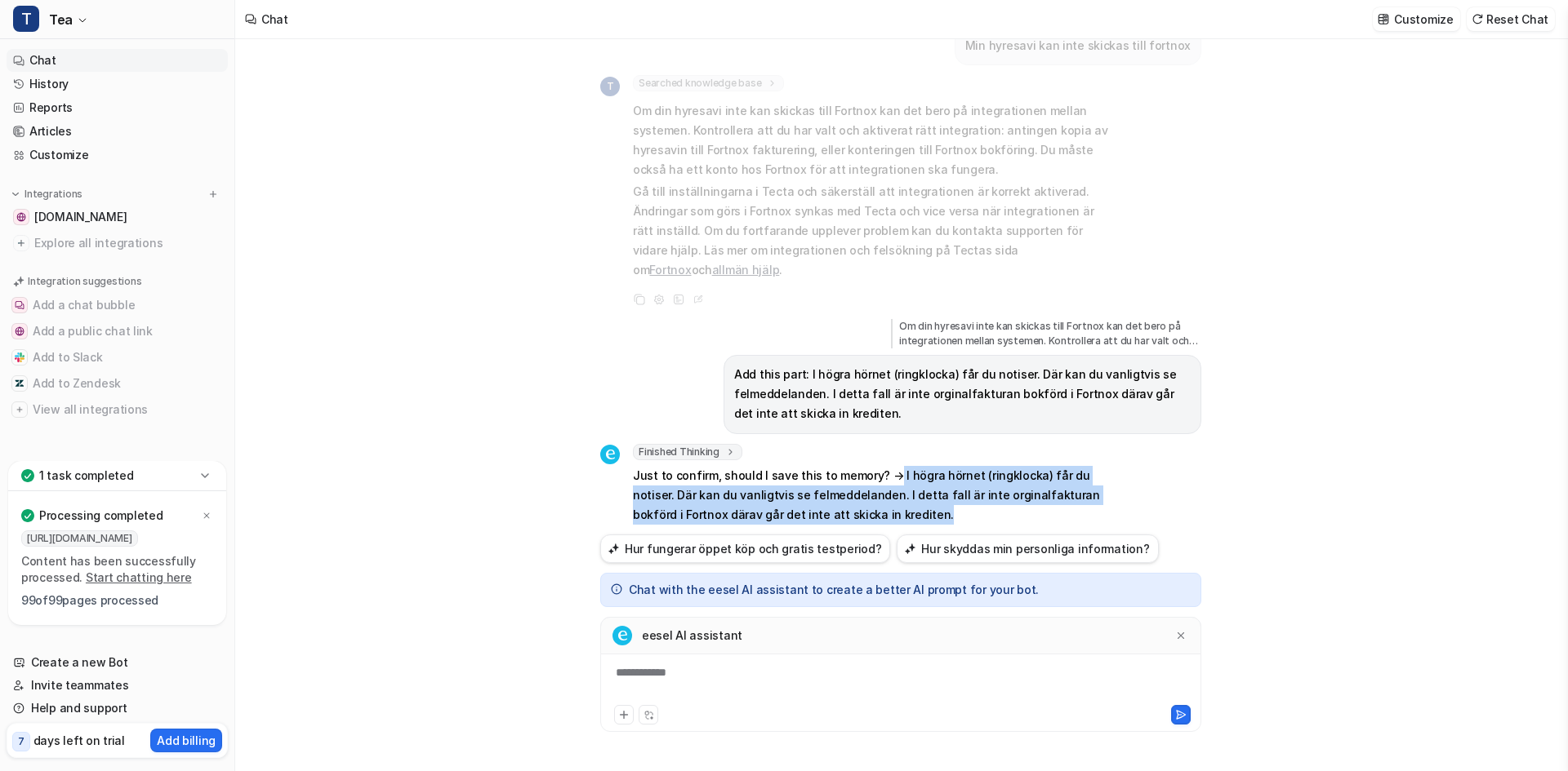
drag, startPoint x: 855, startPoint y: 481, endPoint x: 886, endPoint y: 433, distance: 57.1
click at [886, 467] on p "Just to confirm, should I save this to memory? → I högra hörnet (ringklocka) få…" at bounding box center [871, 496] width 478 height 58
copy p "I högra hörnet (ringklocka) får du notiser. Där kan du vanligtvis se felmeddela…"
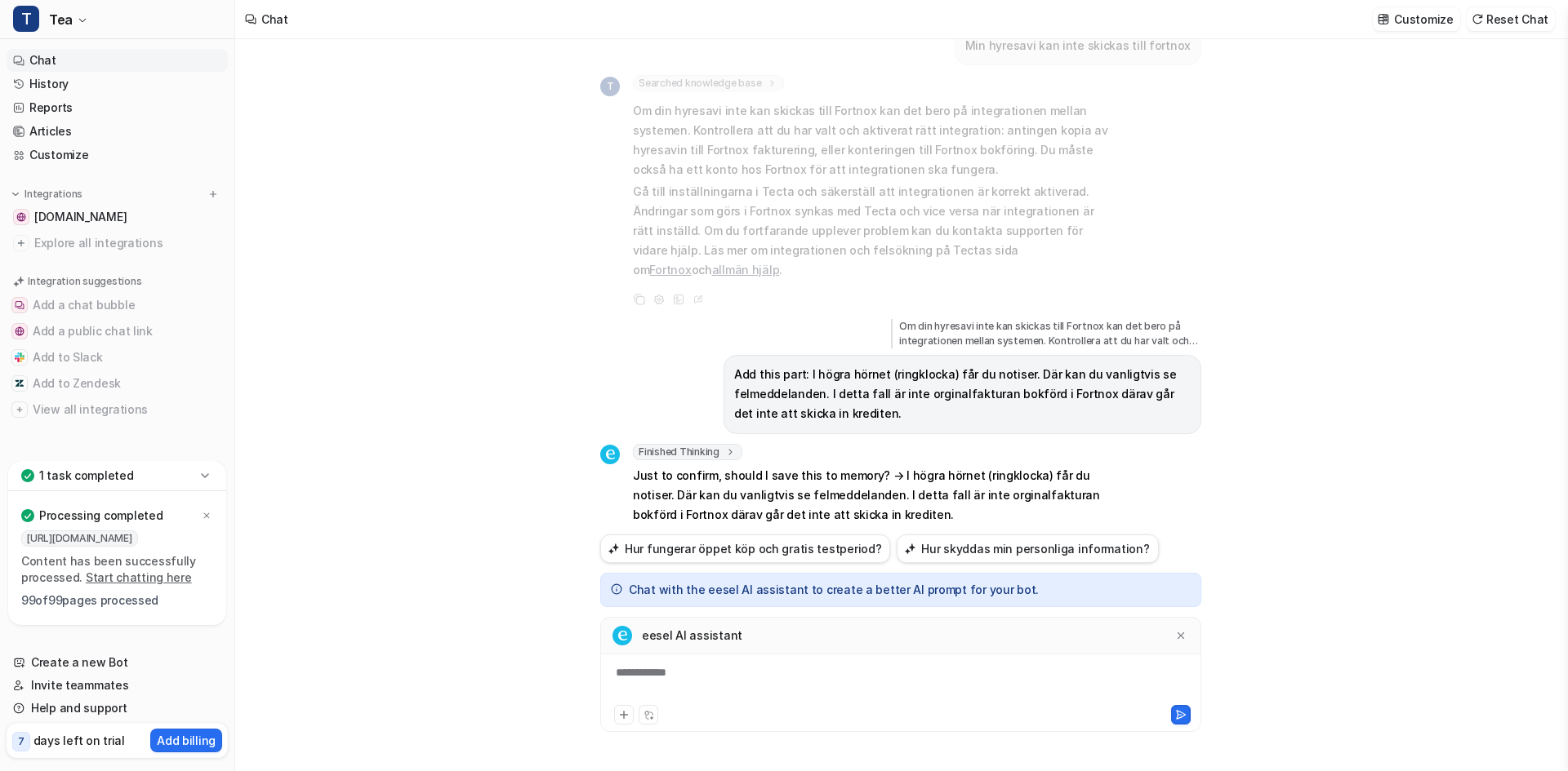
click at [659, 663] on div "**********" at bounding box center [900, 675] width 601 height 116
click at [656, 667] on div "**********" at bounding box center [900, 683] width 593 height 38
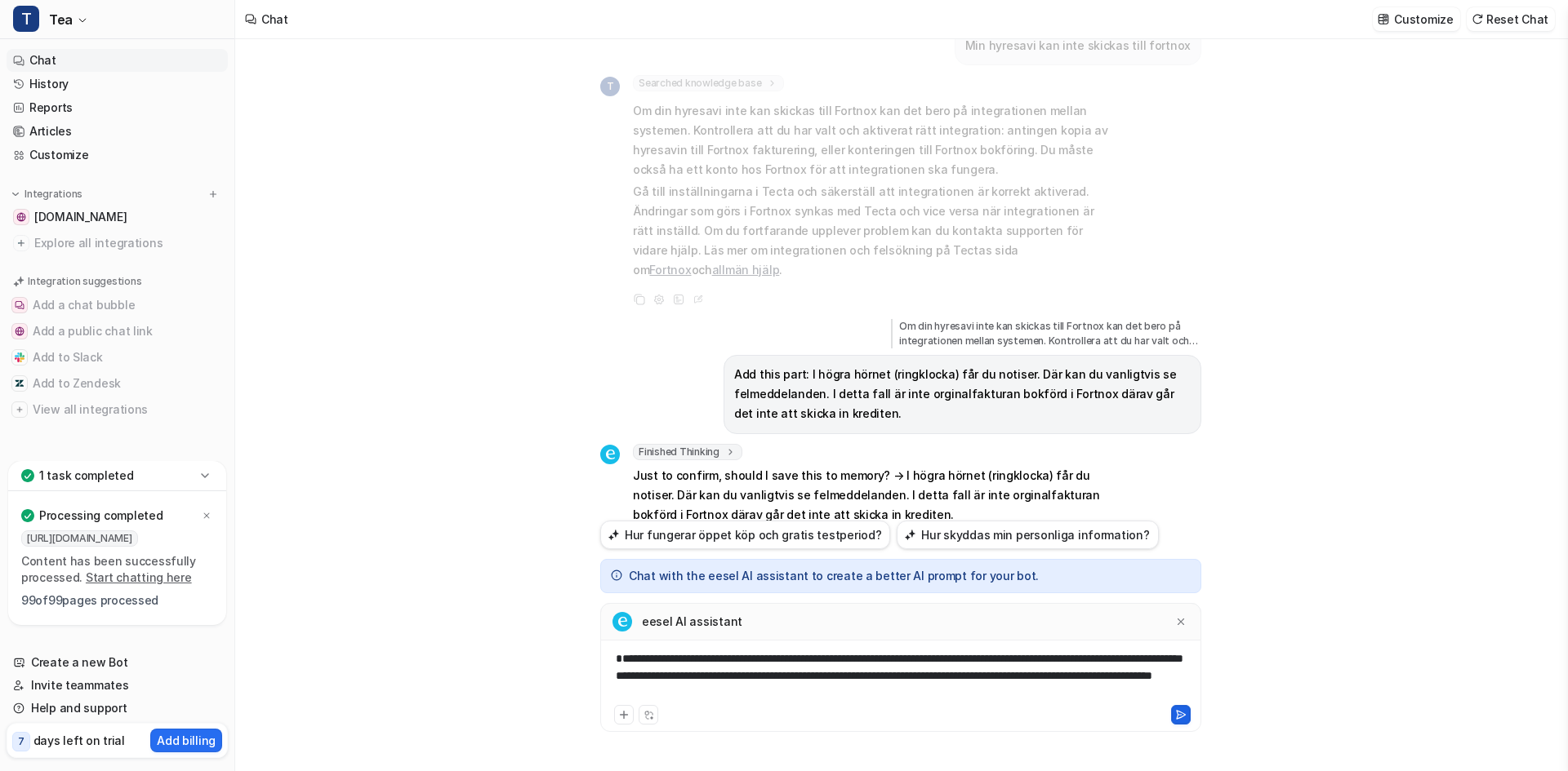
click at [1176, 714] on icon at bounding box center [1180, 715] width 11 height 11
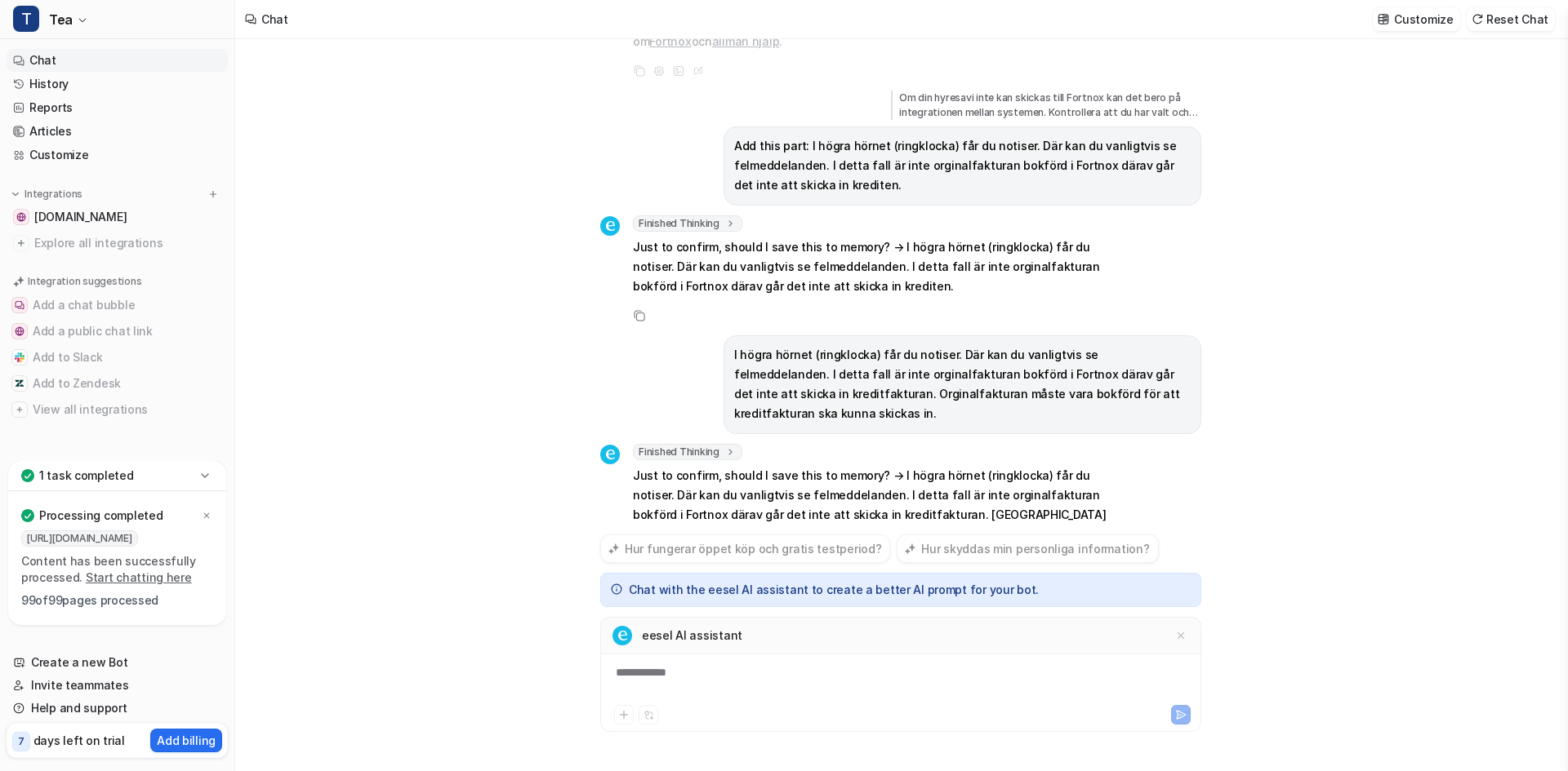
scroll to position [1047, 0]
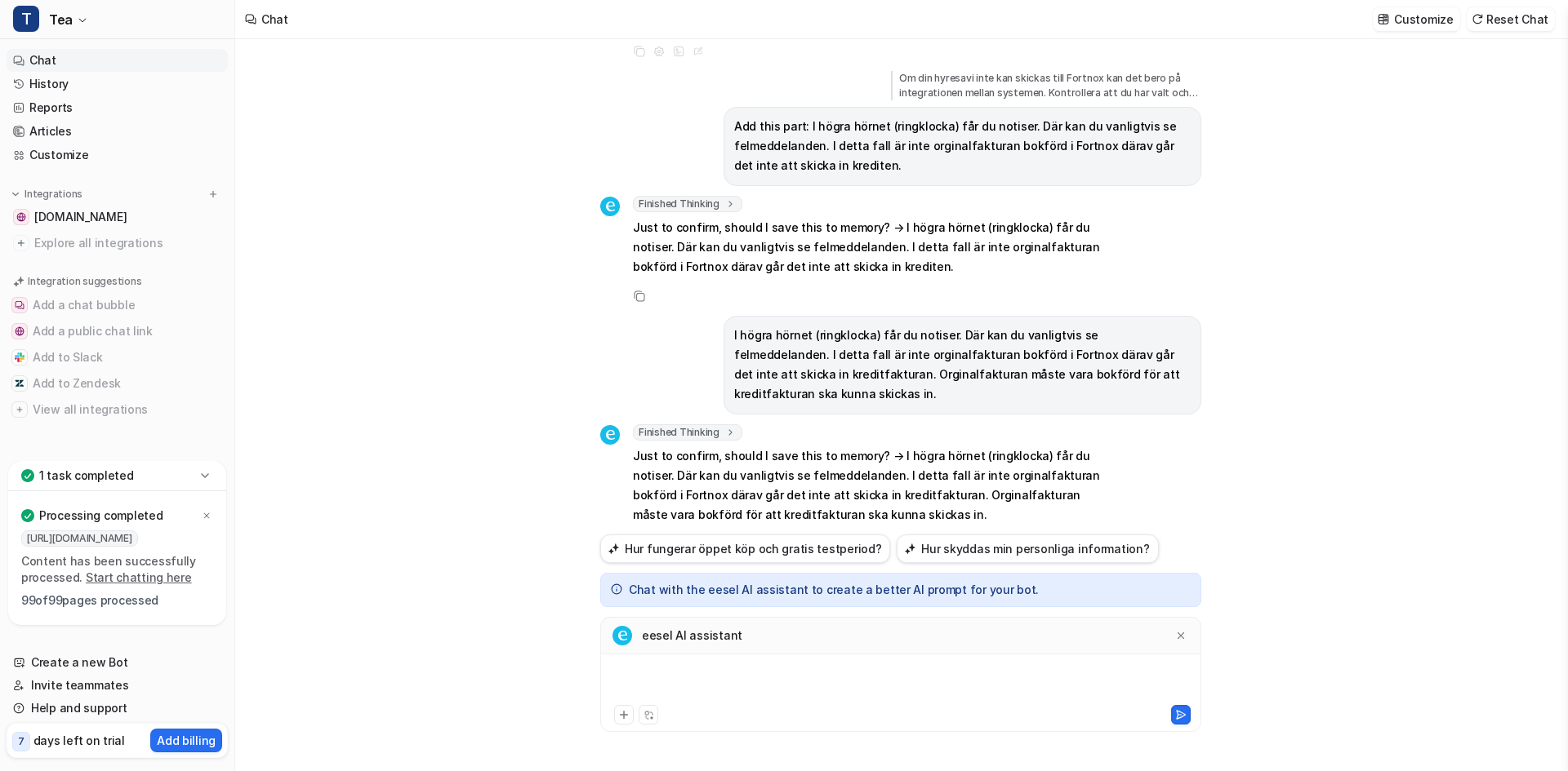
click at [725, 684] on div at bounding box center [900, 683] width 593 height 38
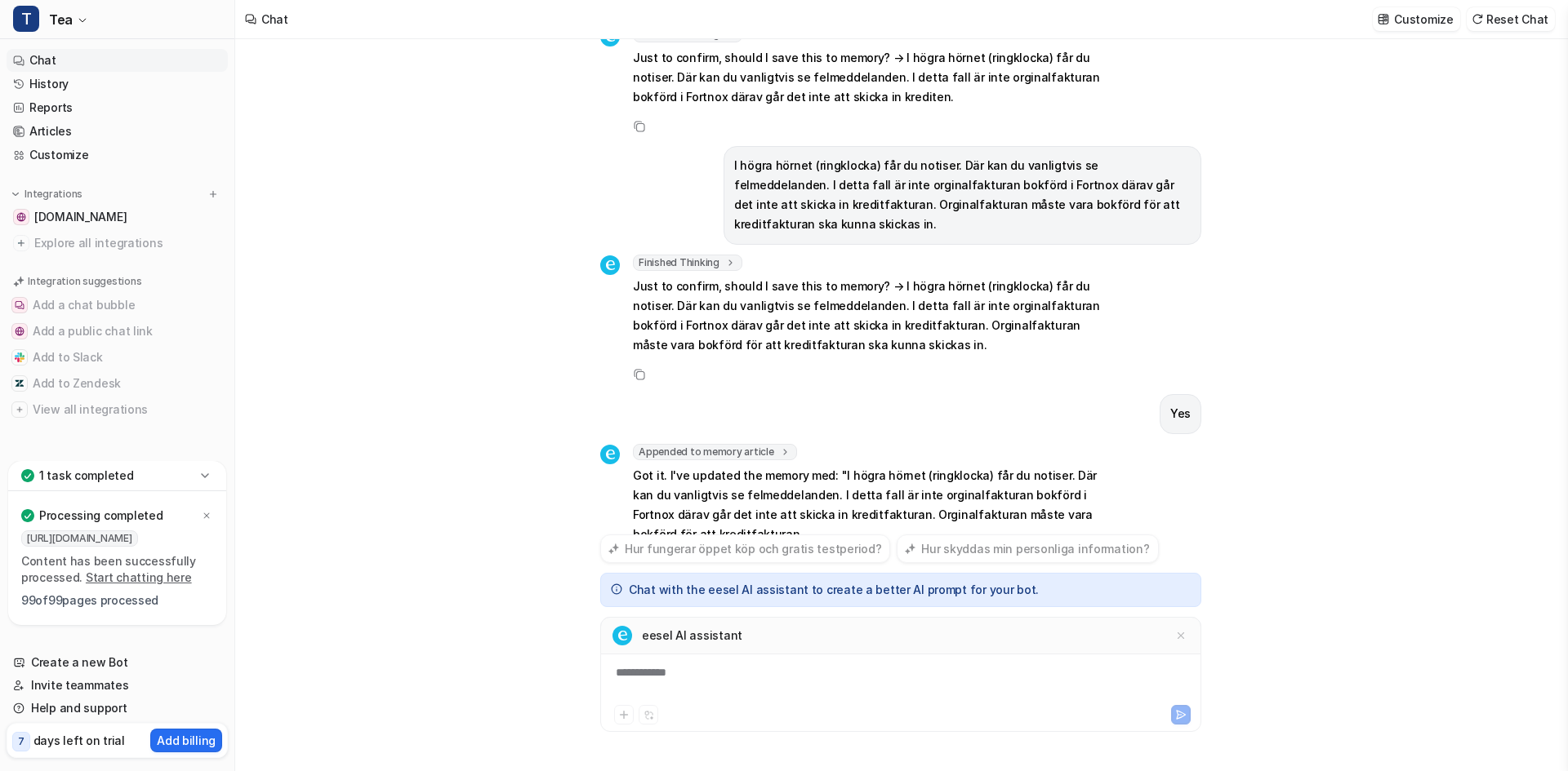
scroll to position [1237, 0]
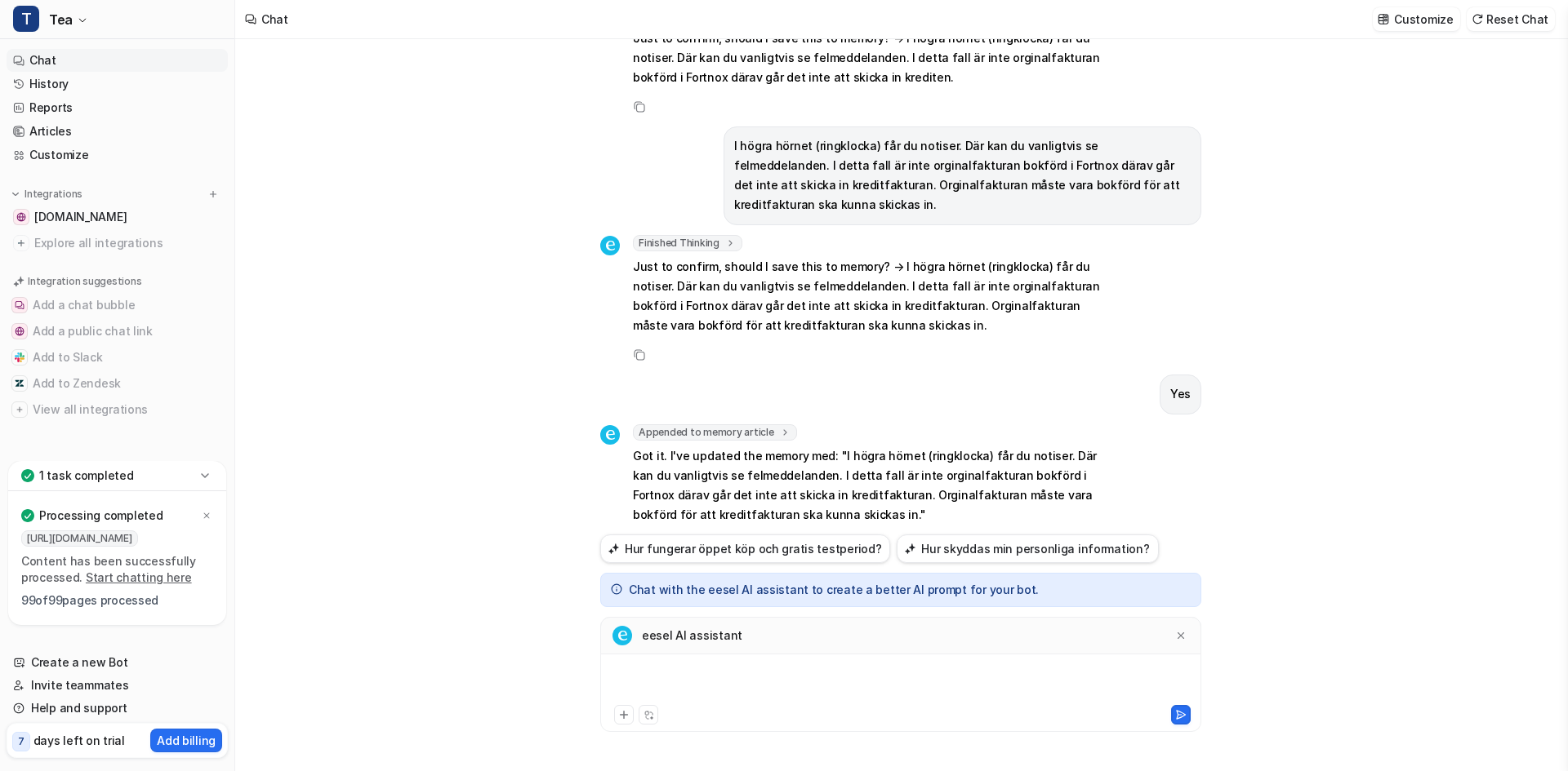
click at [722, 681] on div at bounding box center [900, 683] width 593 height 38
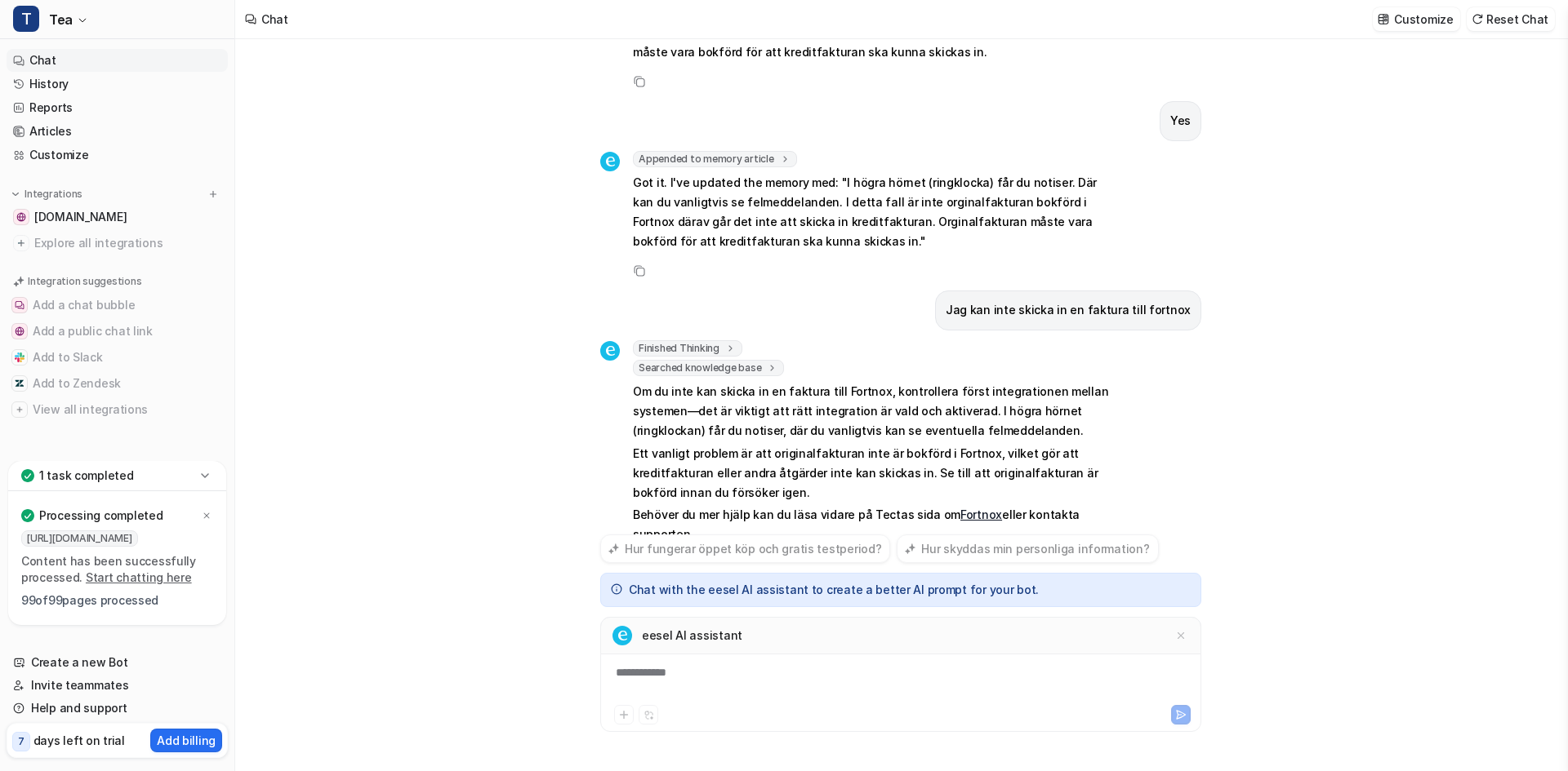
scroll to position [1530, 0]
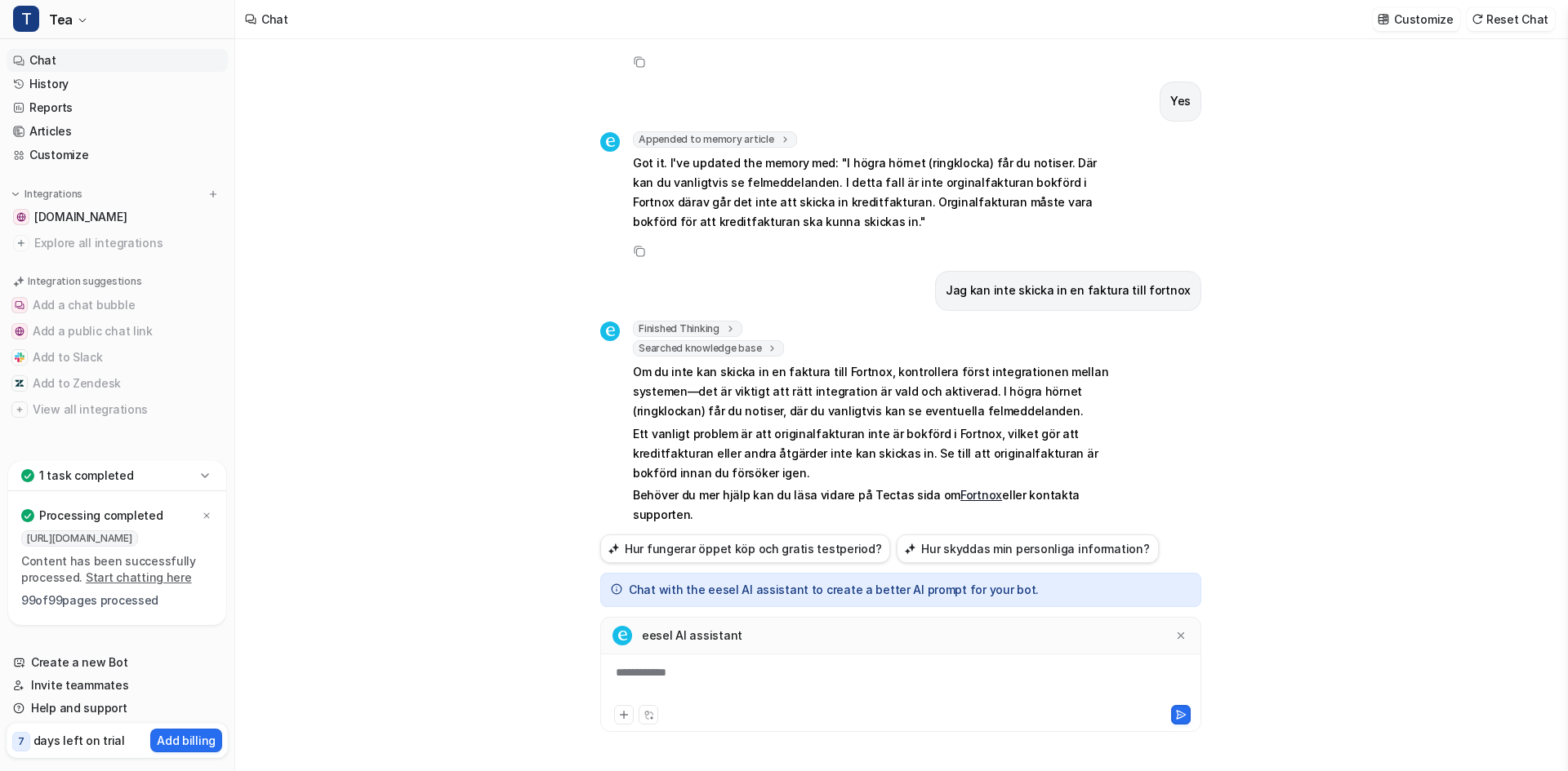
click at [636, 684] on div "**********" at bounding box center [900, 683] width 593 height 38
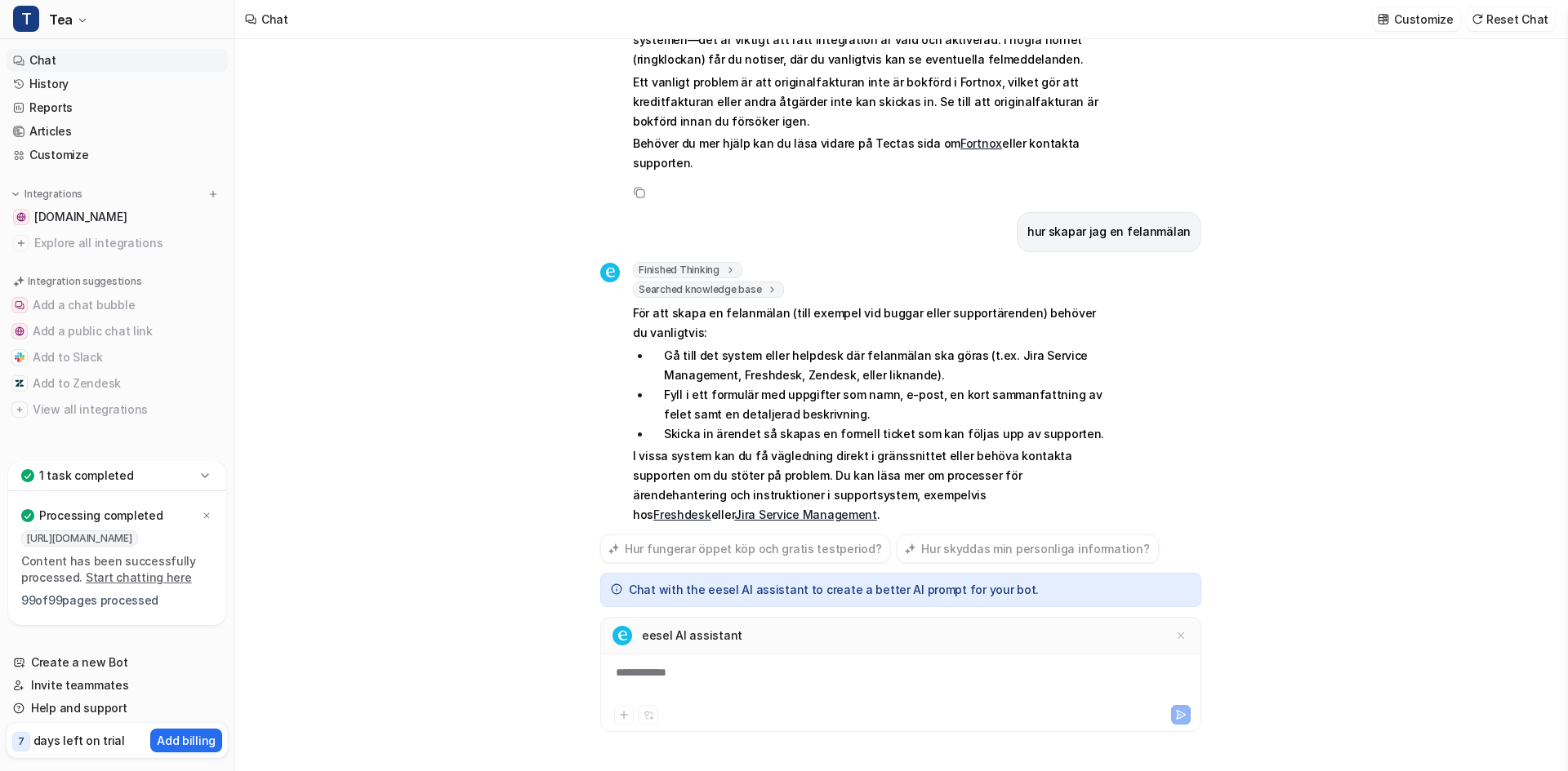
scroll to position [1862, 0]
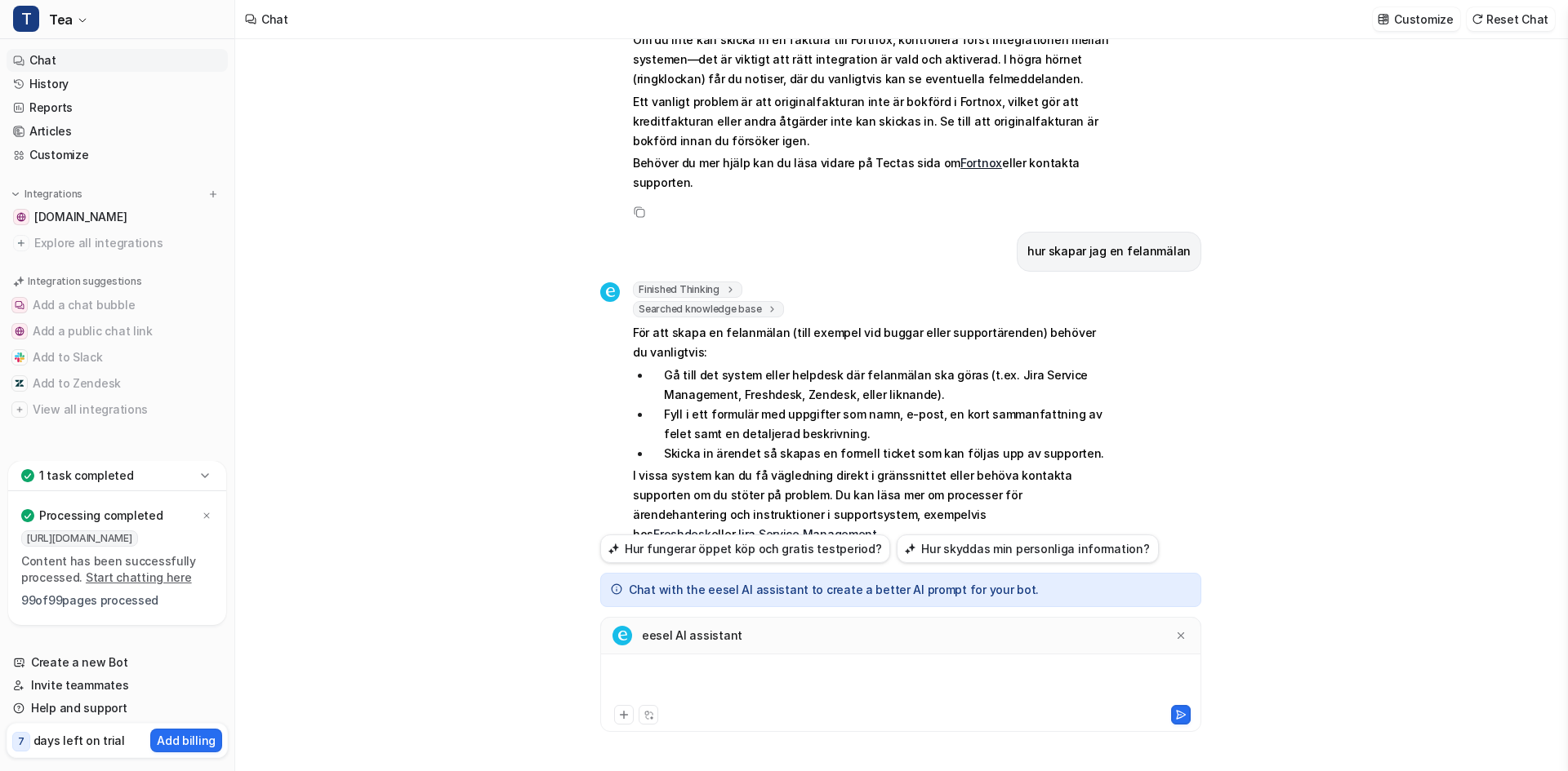
click at [753, 679] on div at bounding box center [900, 683] width 593 height 38
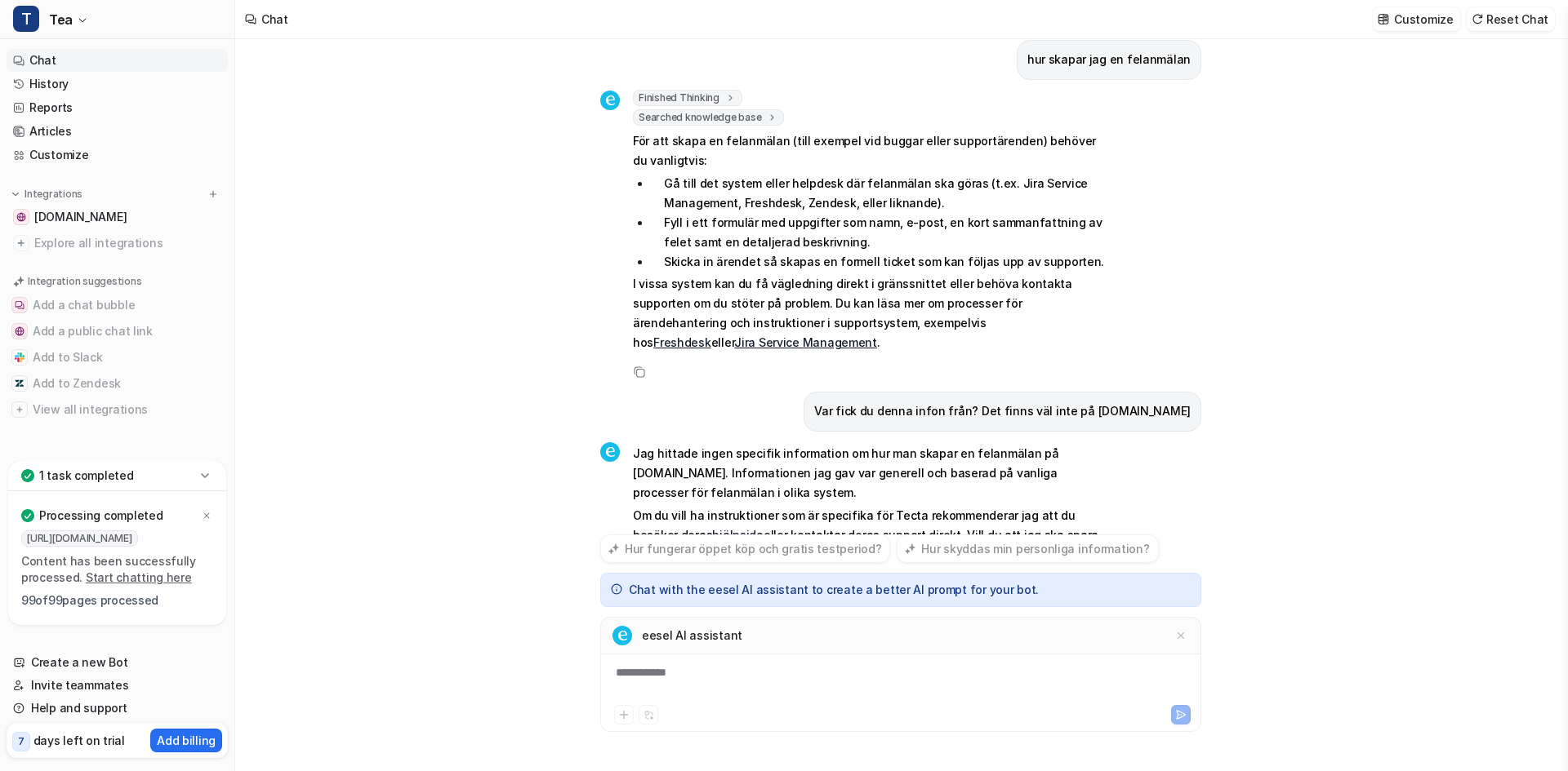
scroll to position [2074, 0]
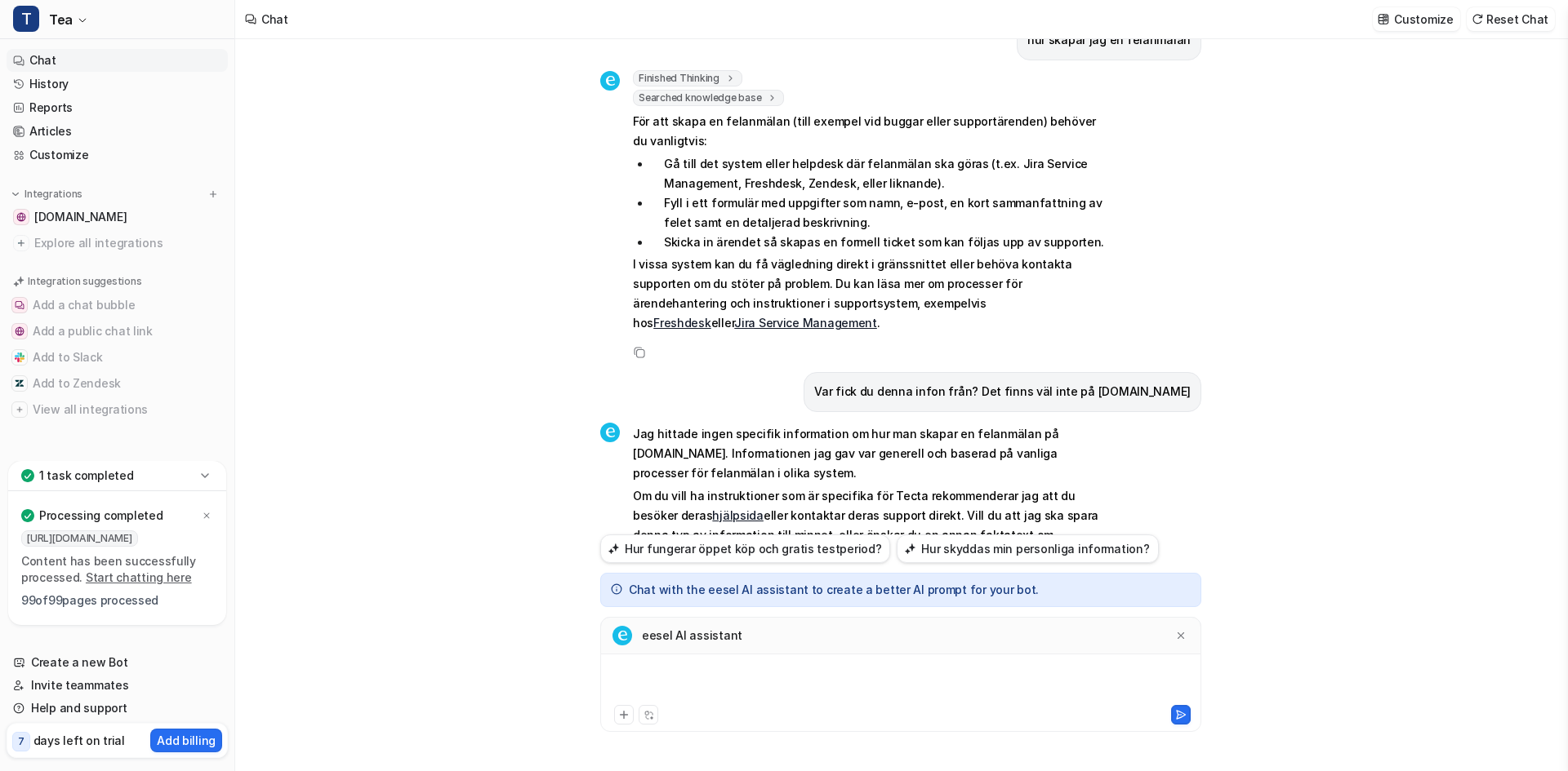
click at [700, 682] on div at bounding box center [900, 683] width 593 height 38
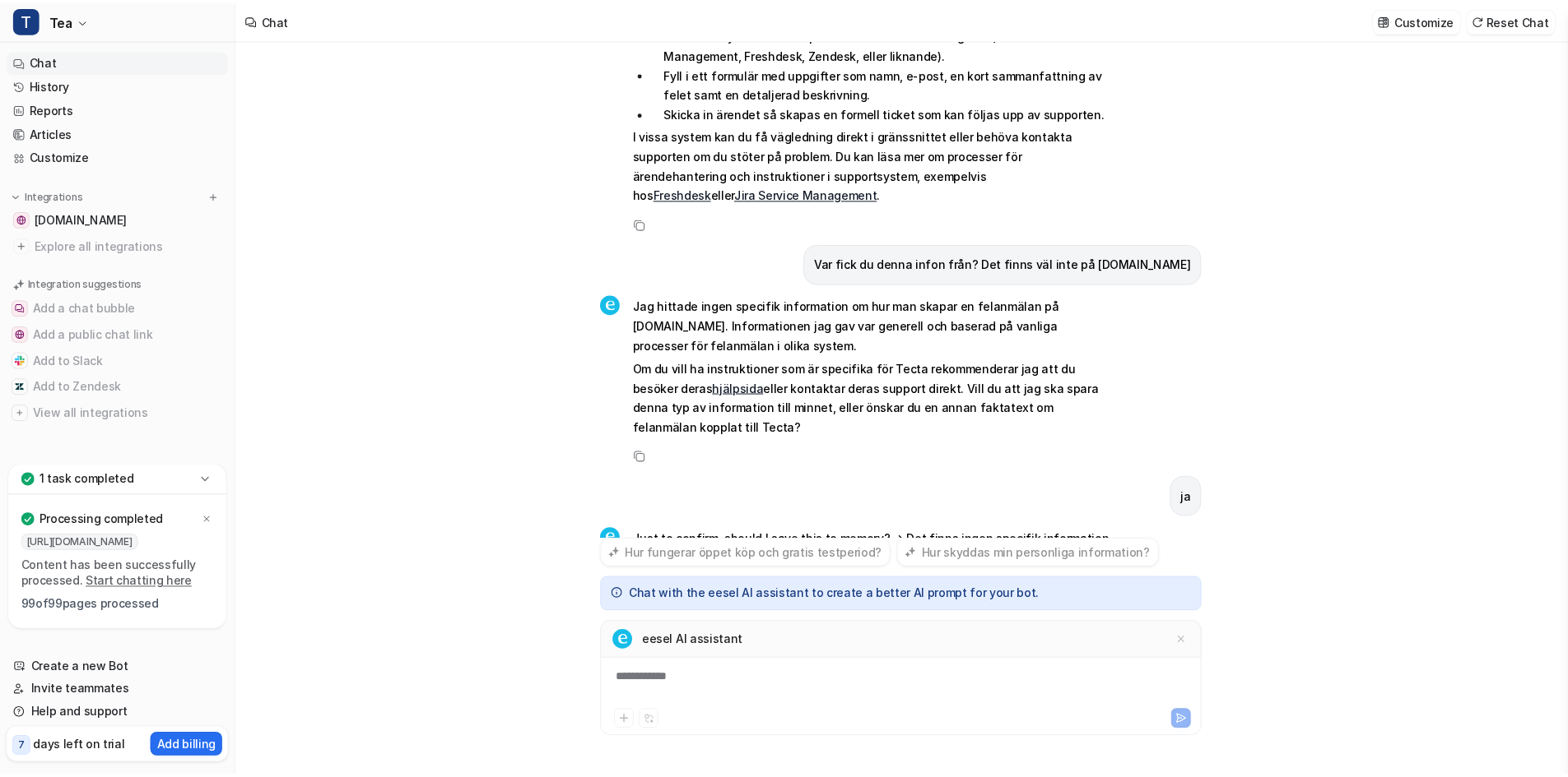
scroll to position [2241, 0]
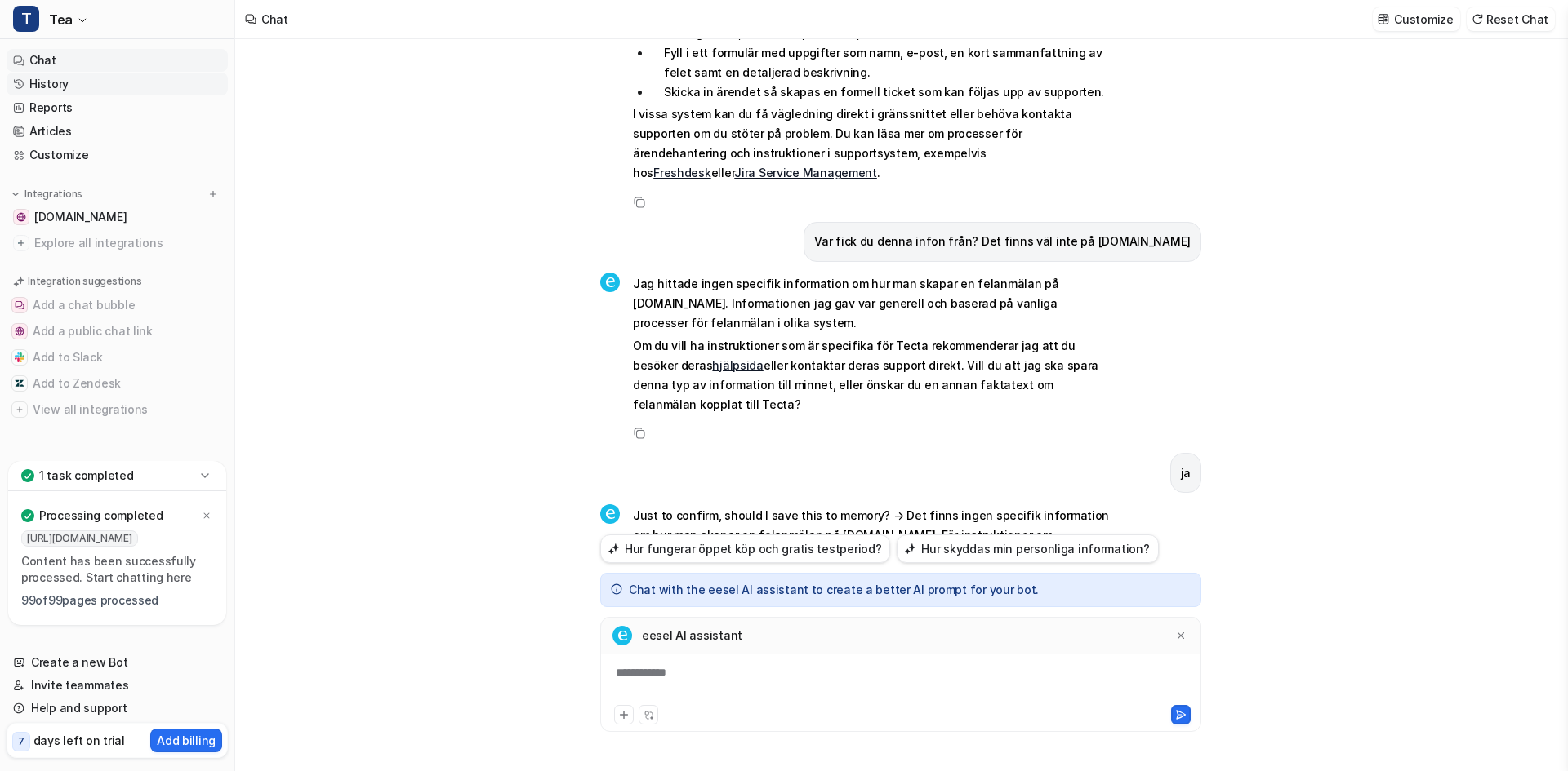
click at [49, 88] on link "History" at bounding box center [117, 84] width 222 height 23
